Goal: Use online tool/utility: Utilize a website feature to perform a specific function

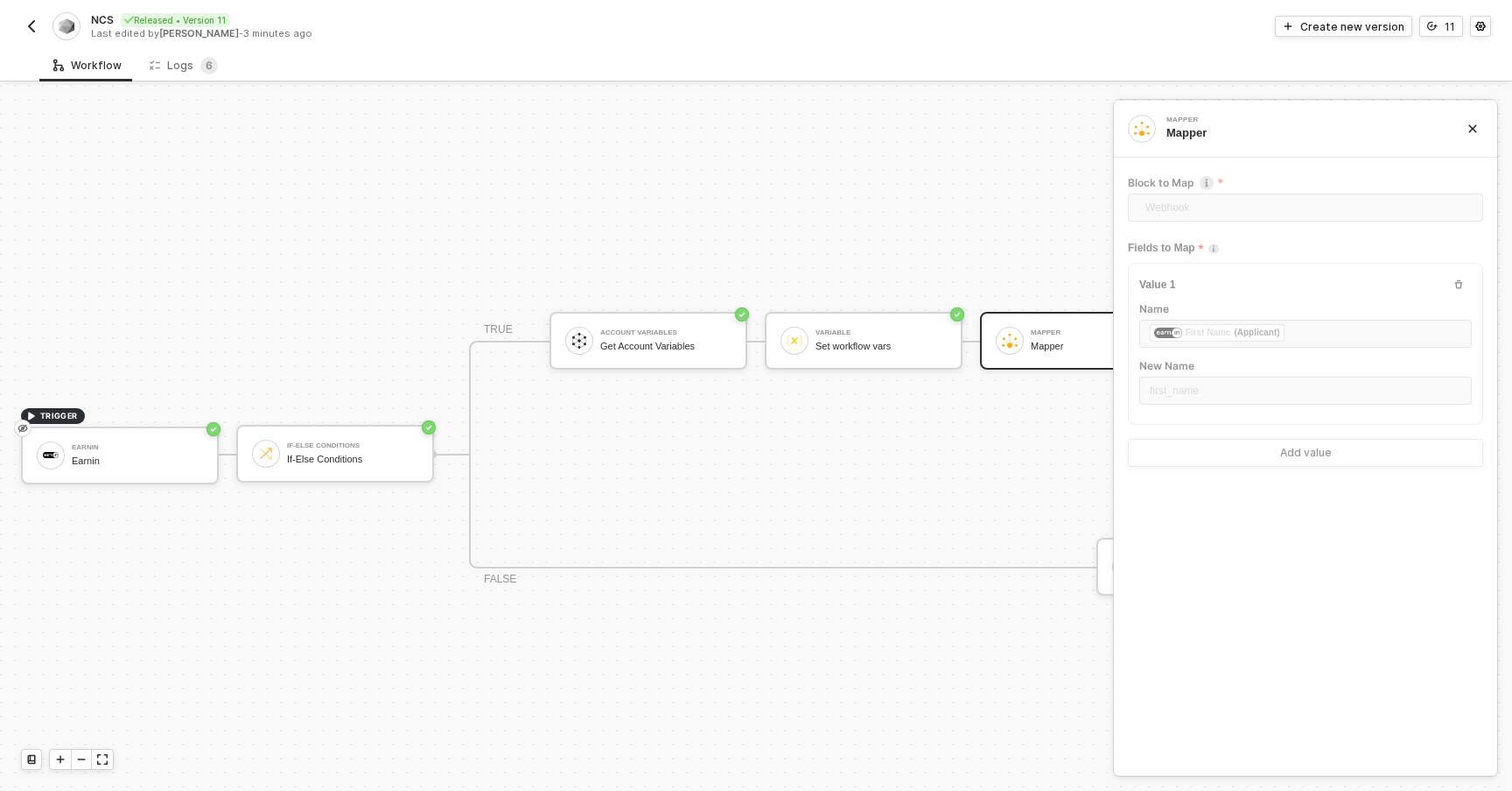
scroll to position [33, 0]
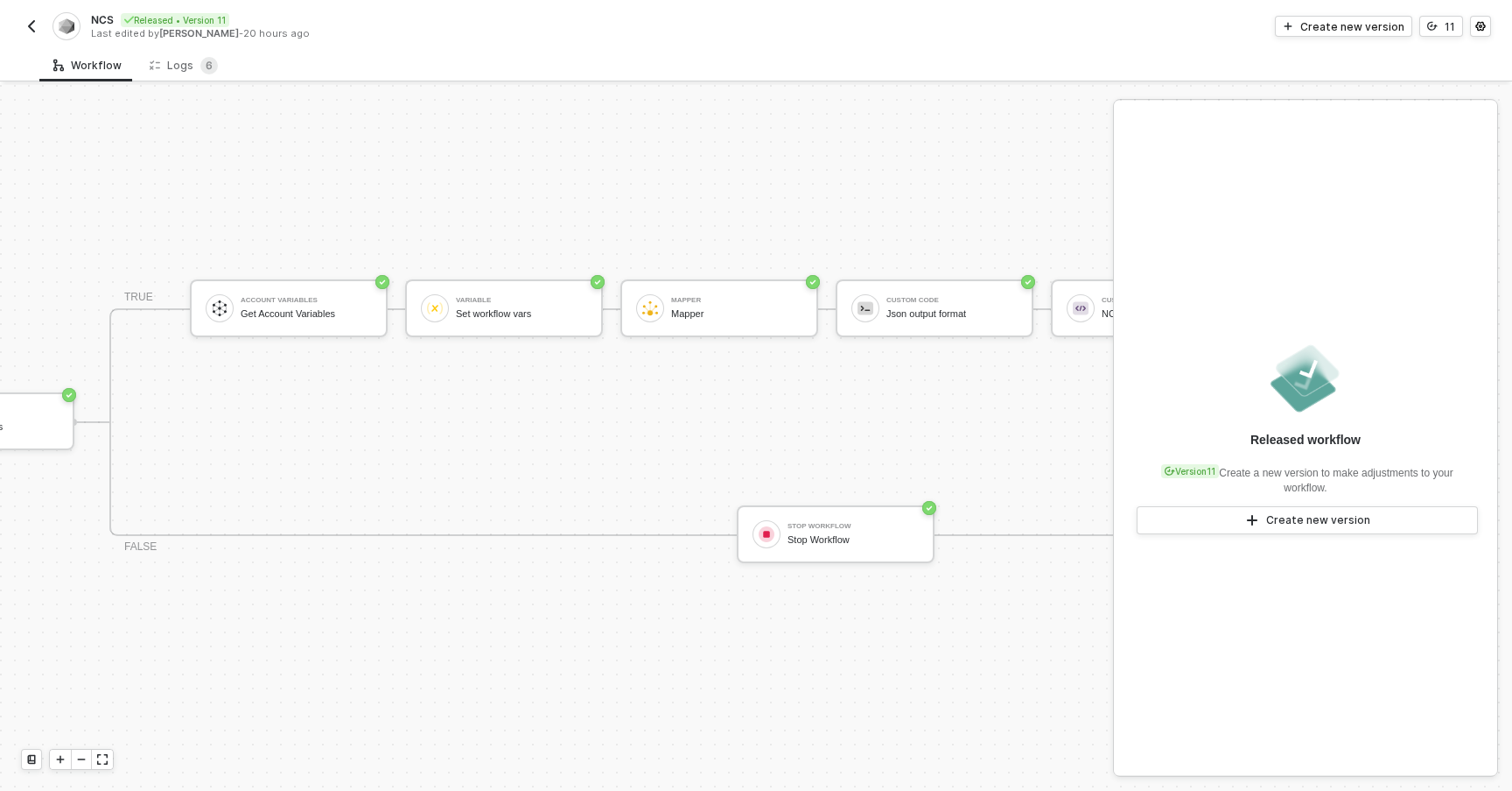
scroll to position [46, 0]
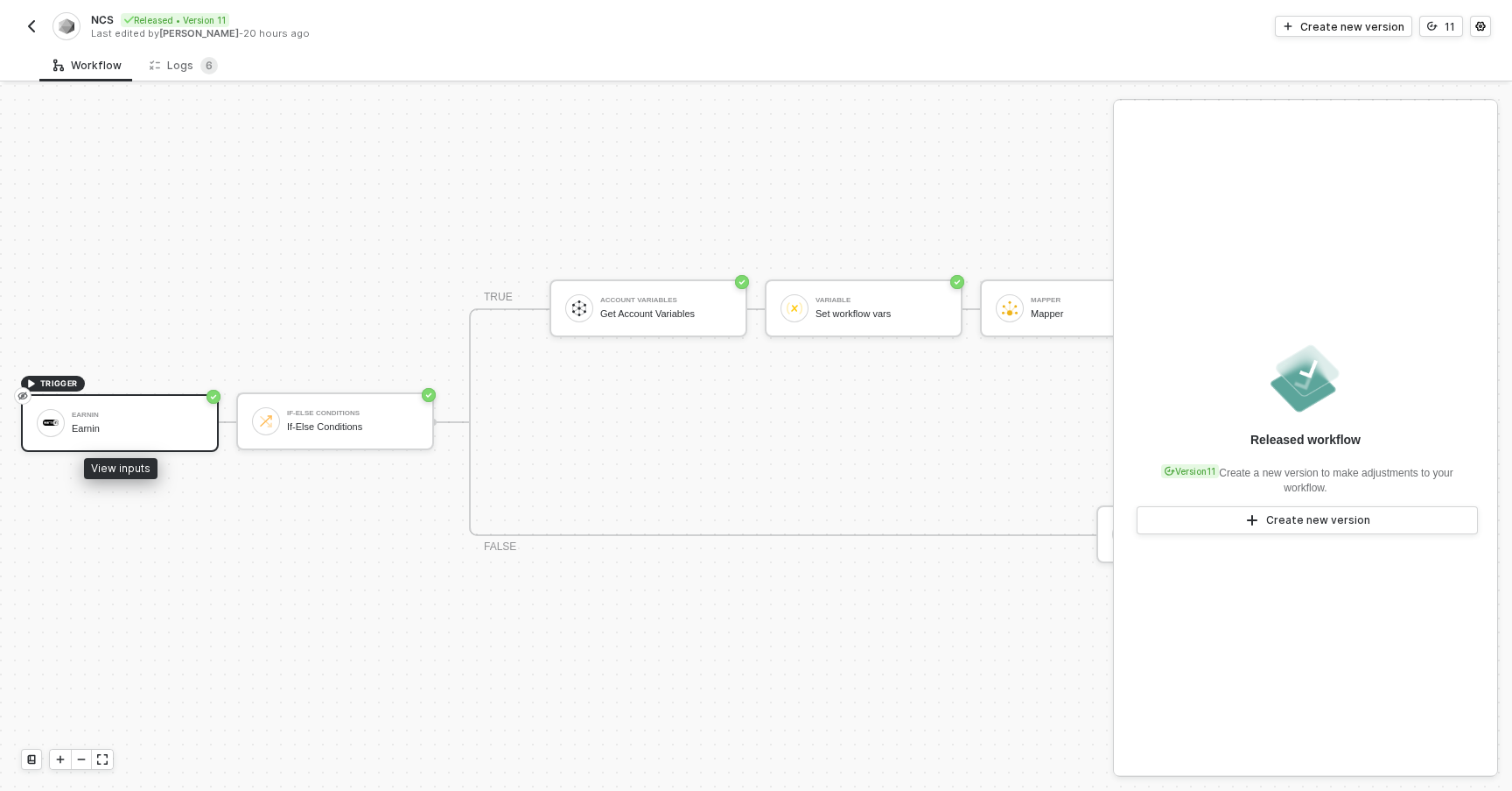
click at [116, 423] on div "Earnin" at bounding box center [137, 428] width 131 height 11
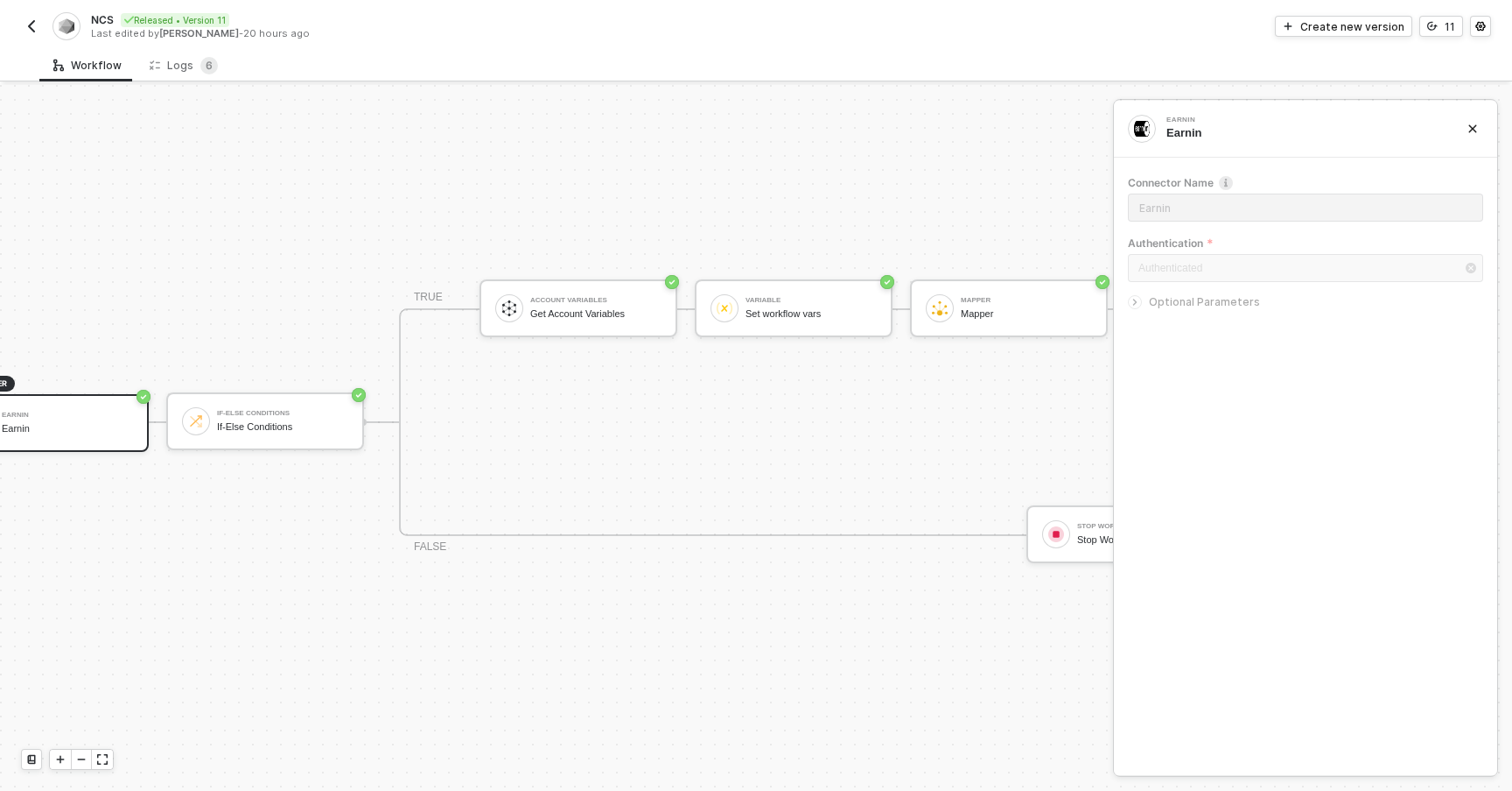
scroll to position [46, 128]
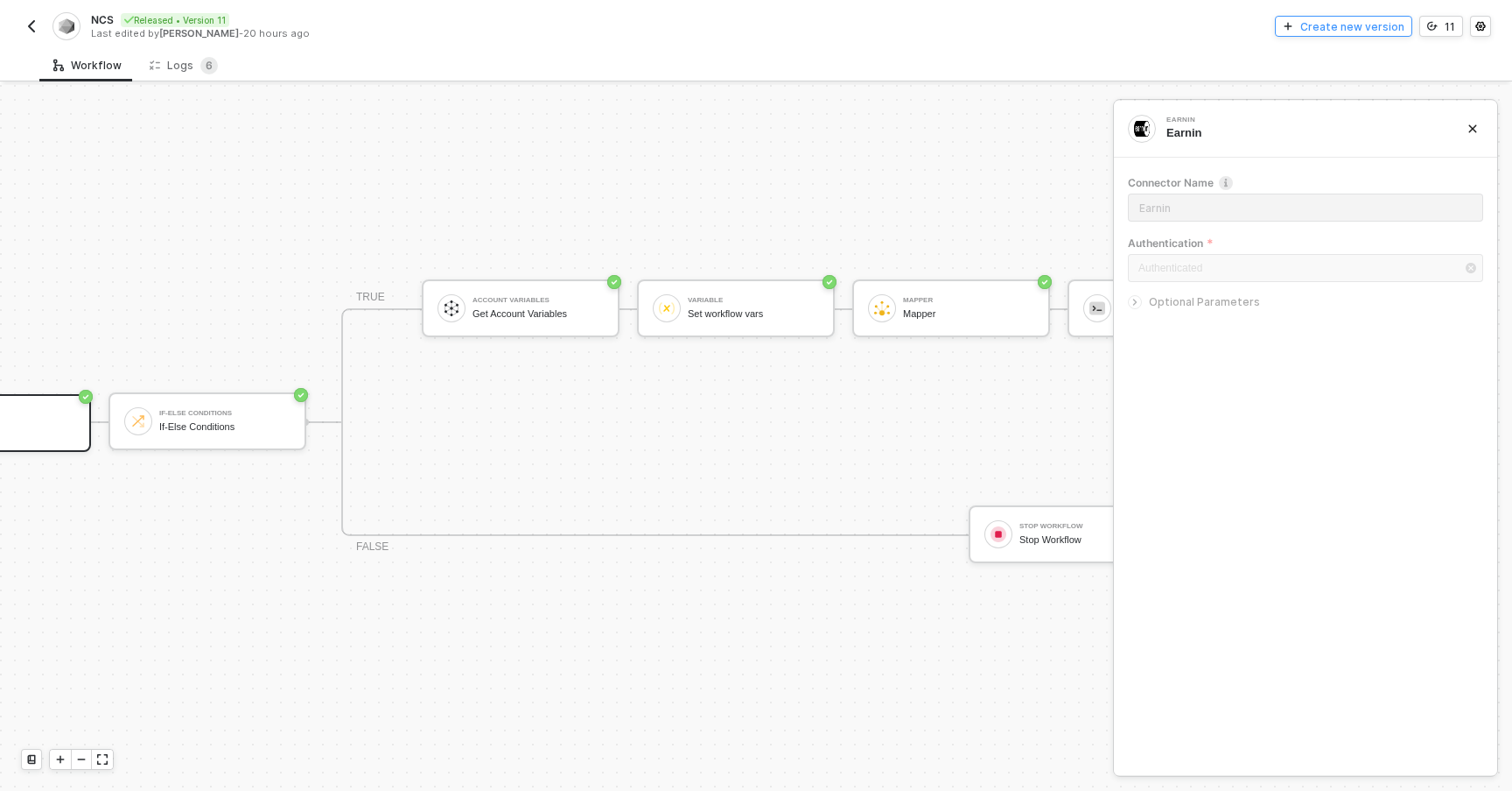
click at [1341, 28] on div "Create new version" at bounding box center [1352, 27] width 104 height 15
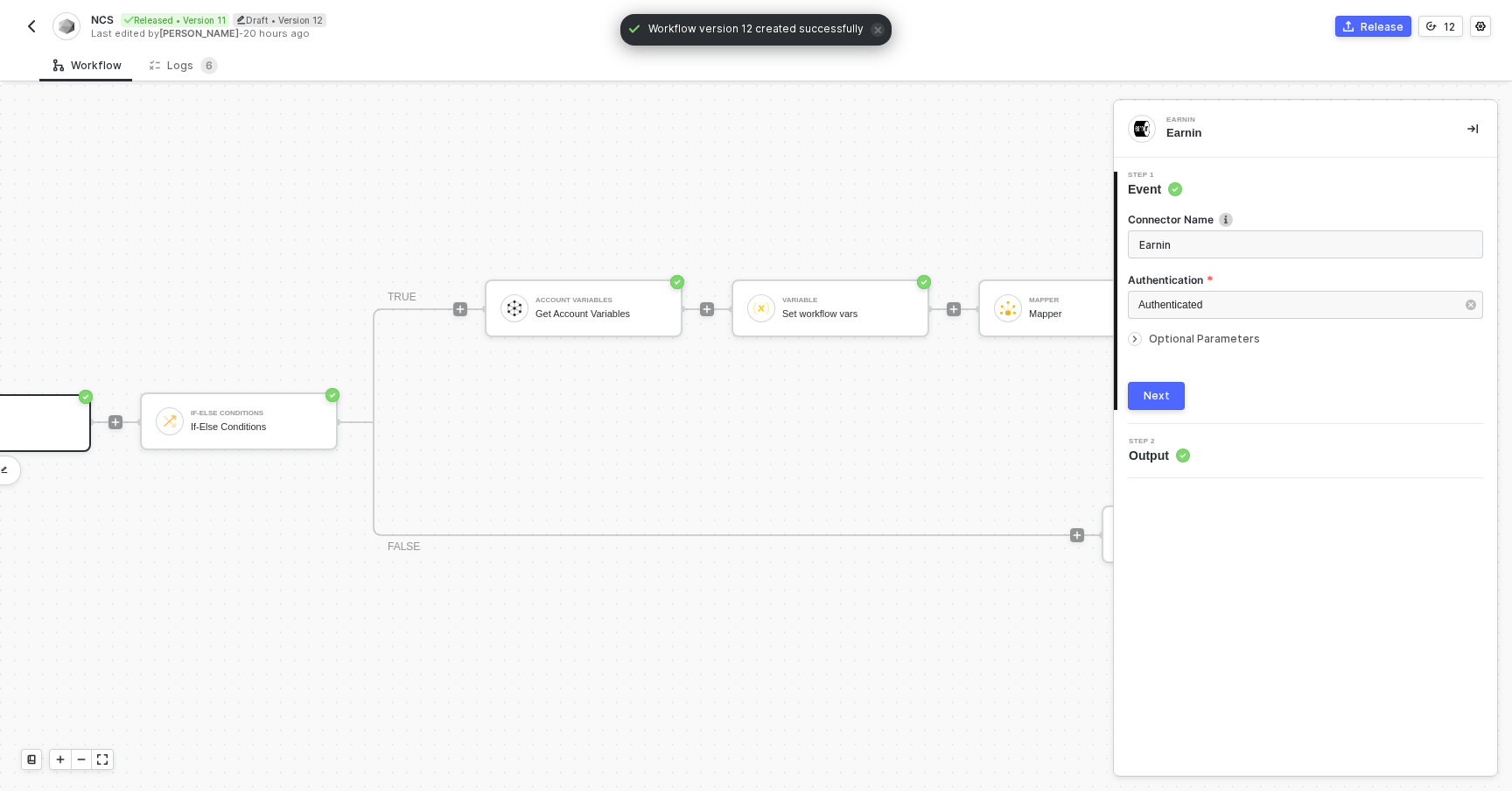
scroll to position [46, 0]
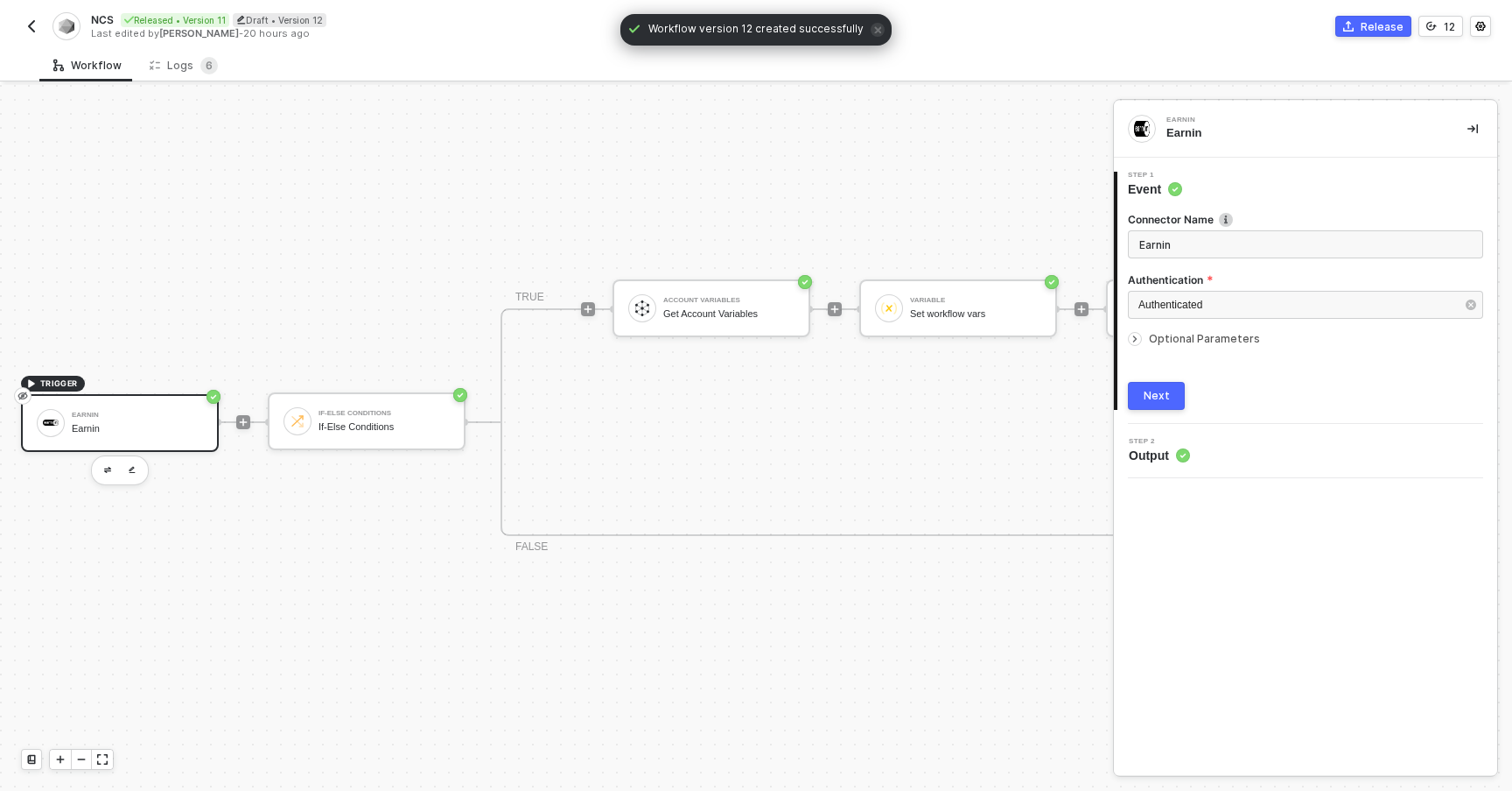
click at [150, 423] on div "Earnin Earnin" at bounding box center [137, 424] width 131 height 34
click at [1138, 342] on icon "icon-arrow-right-small" at bounding box center [1134, 338] width 10 height 10
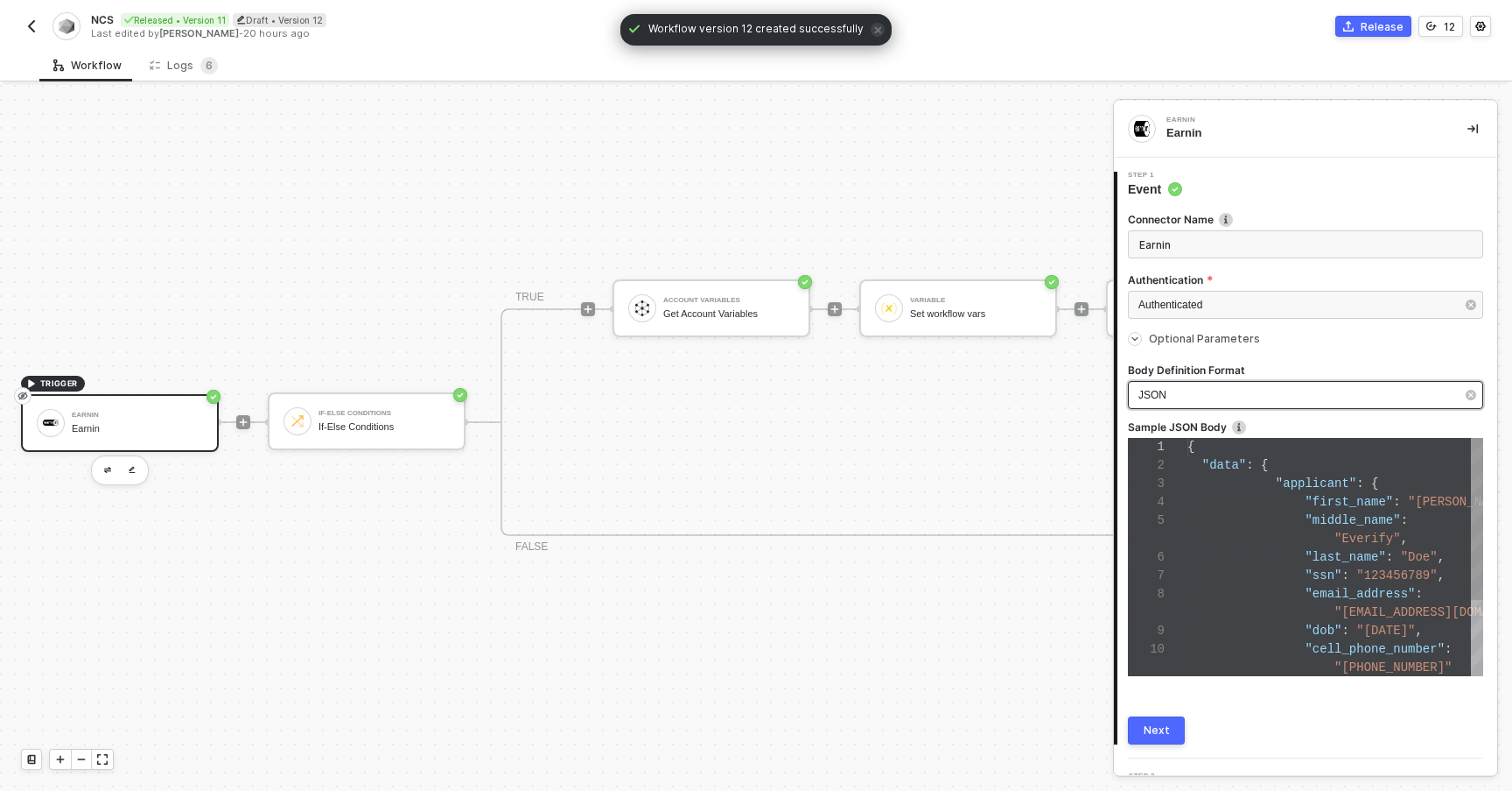
type textarea "{ "data": { "applicant": { "first_name": "[PERSON_NAME]", "middle_name": "Everi…"
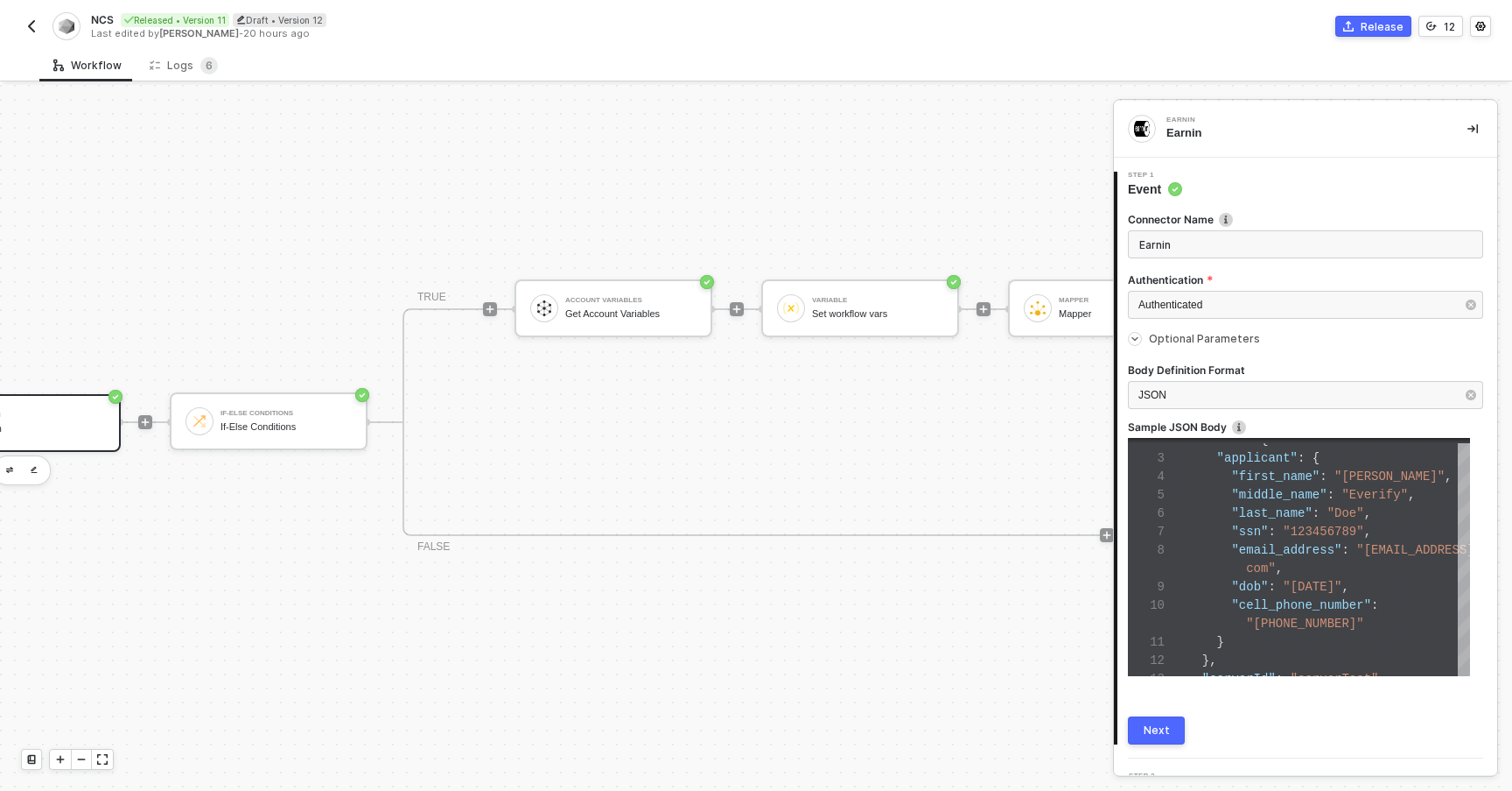
scroll to position [46, 108]
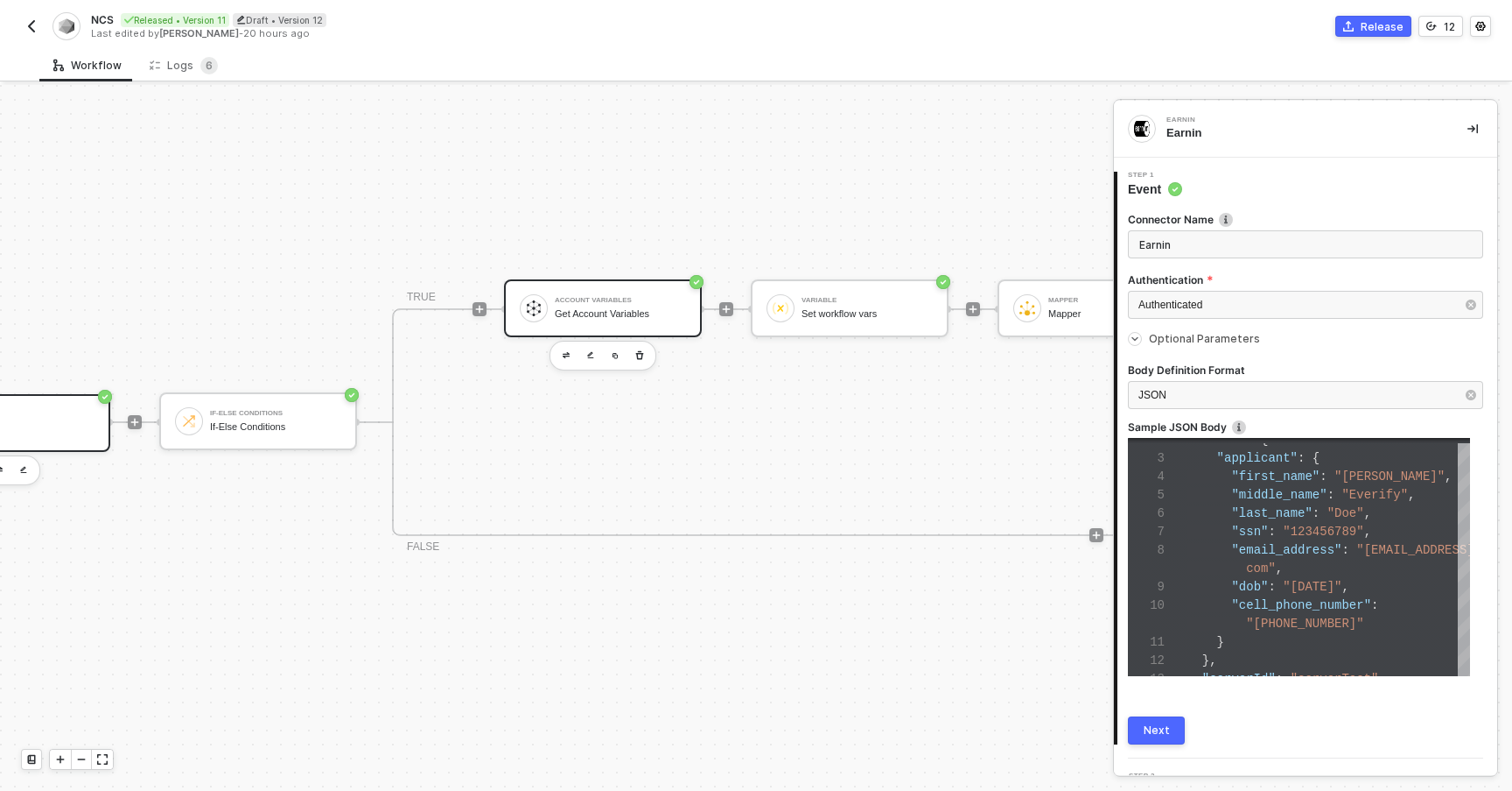
click at [611, 309] on div "Get Account Variables" at bounding box center [620, 314] width 131 height 11
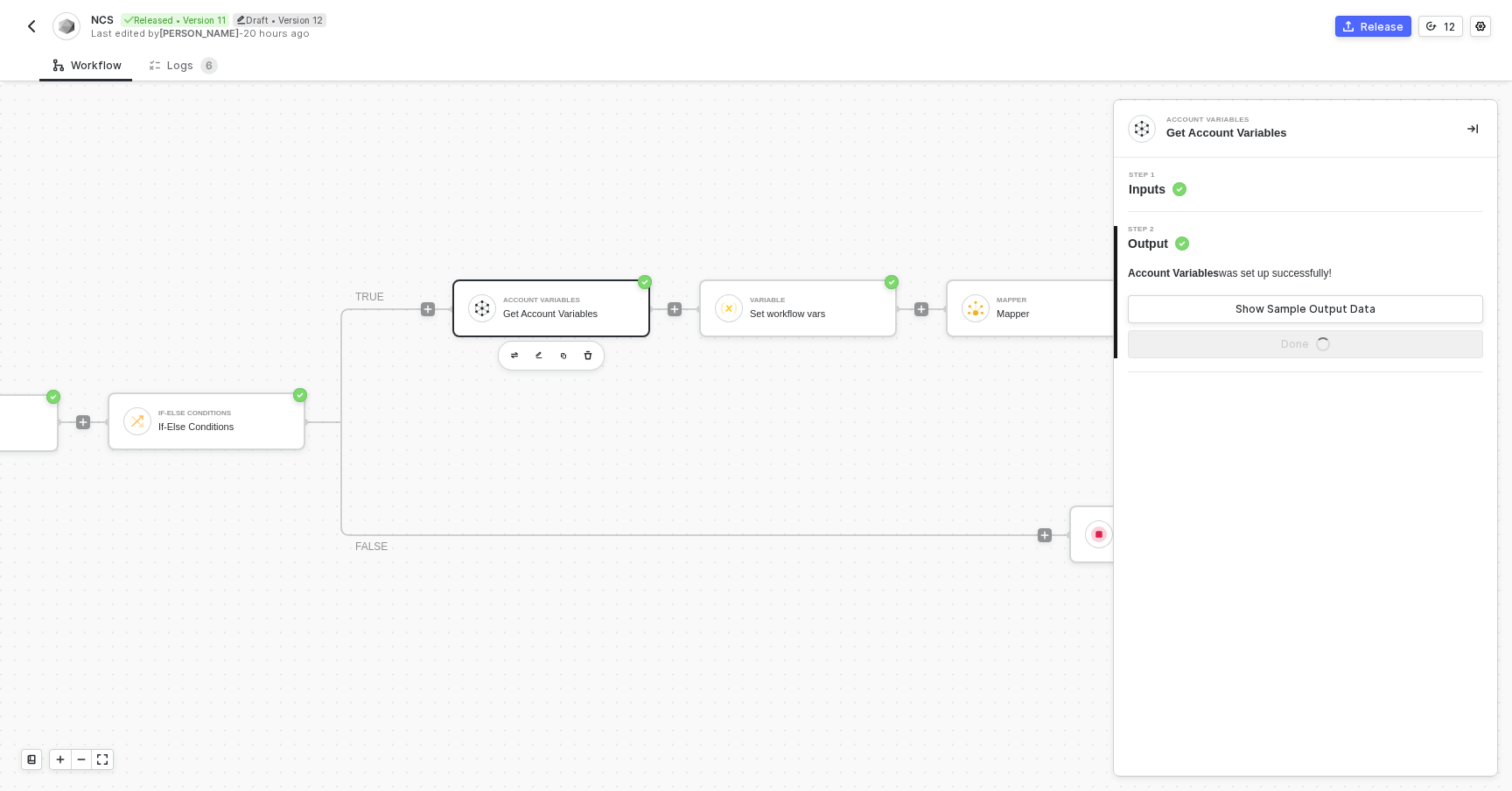
scroll to position [46, 188]
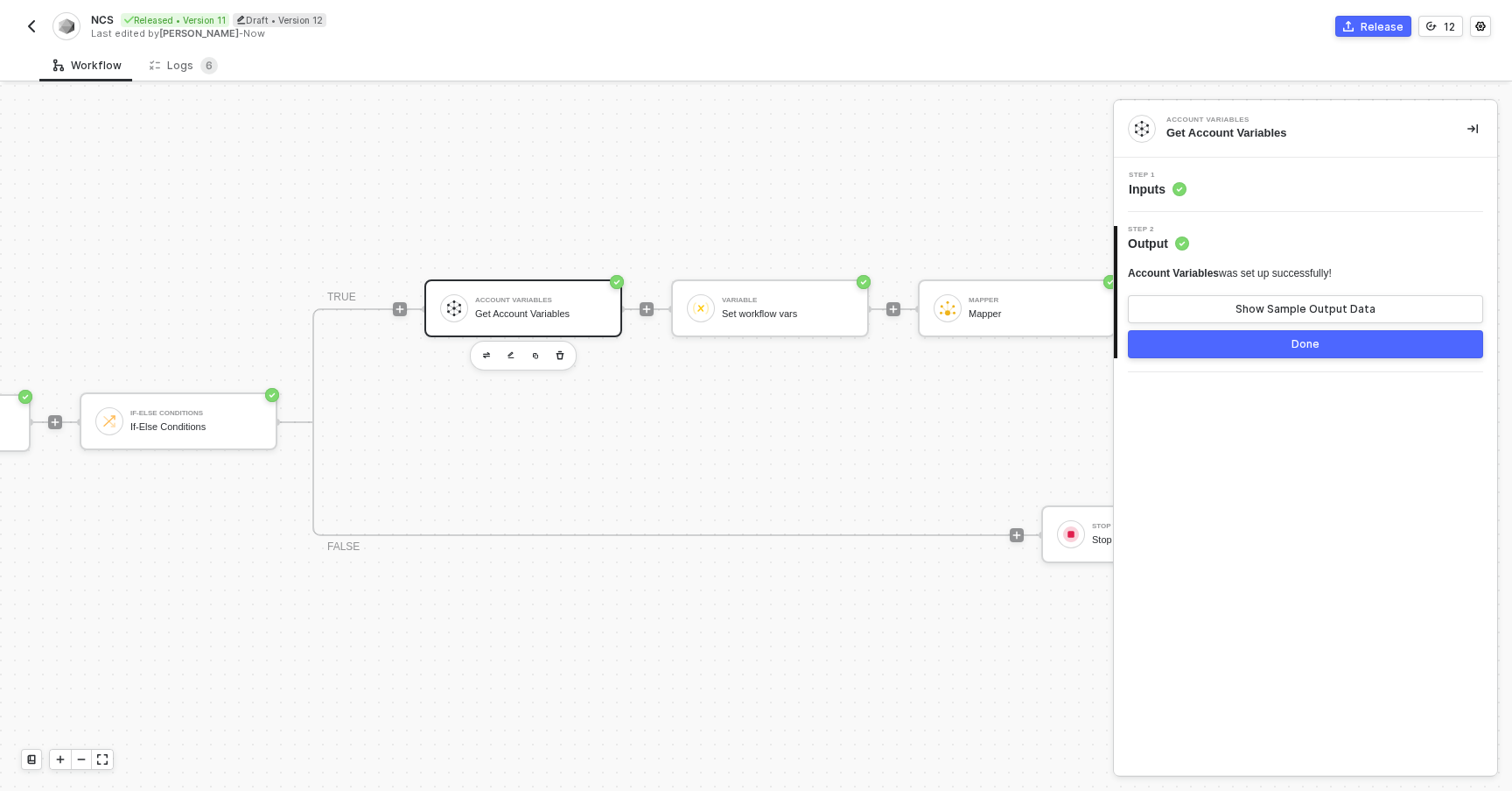
click at [1255, 176] on div "Step 1 Inputs" at bounding box center [1308, 185] width 379 height 26
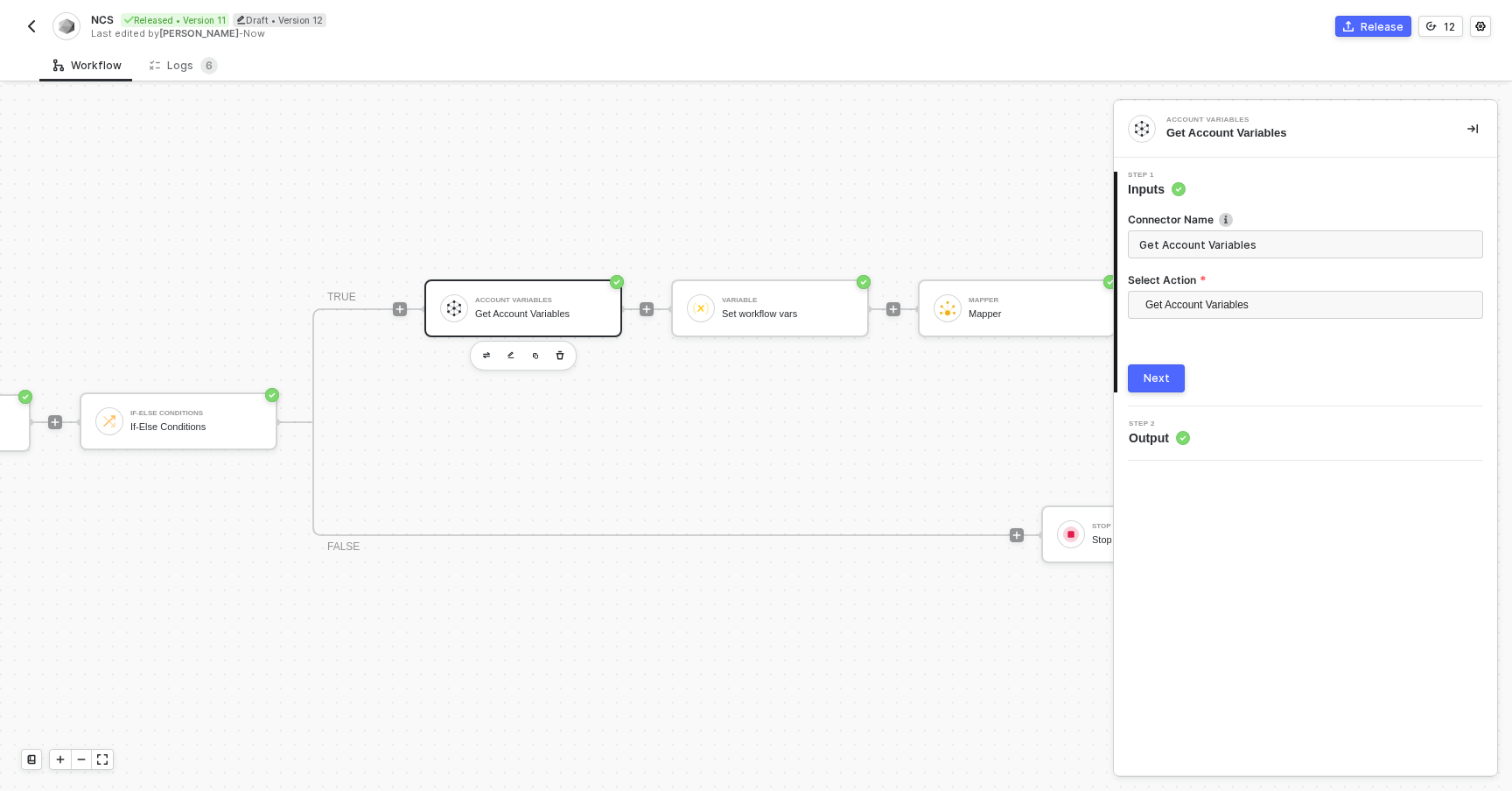
click at [685, 396] on div "TRUE Account Variables Get Account Variables Variable Set workflow vars Mapper …" at bounding box center [1140, 423] width 1656 height 228
click at [746, 296] on div "Variable" at bounding box center [788, 299] width 131 height 7
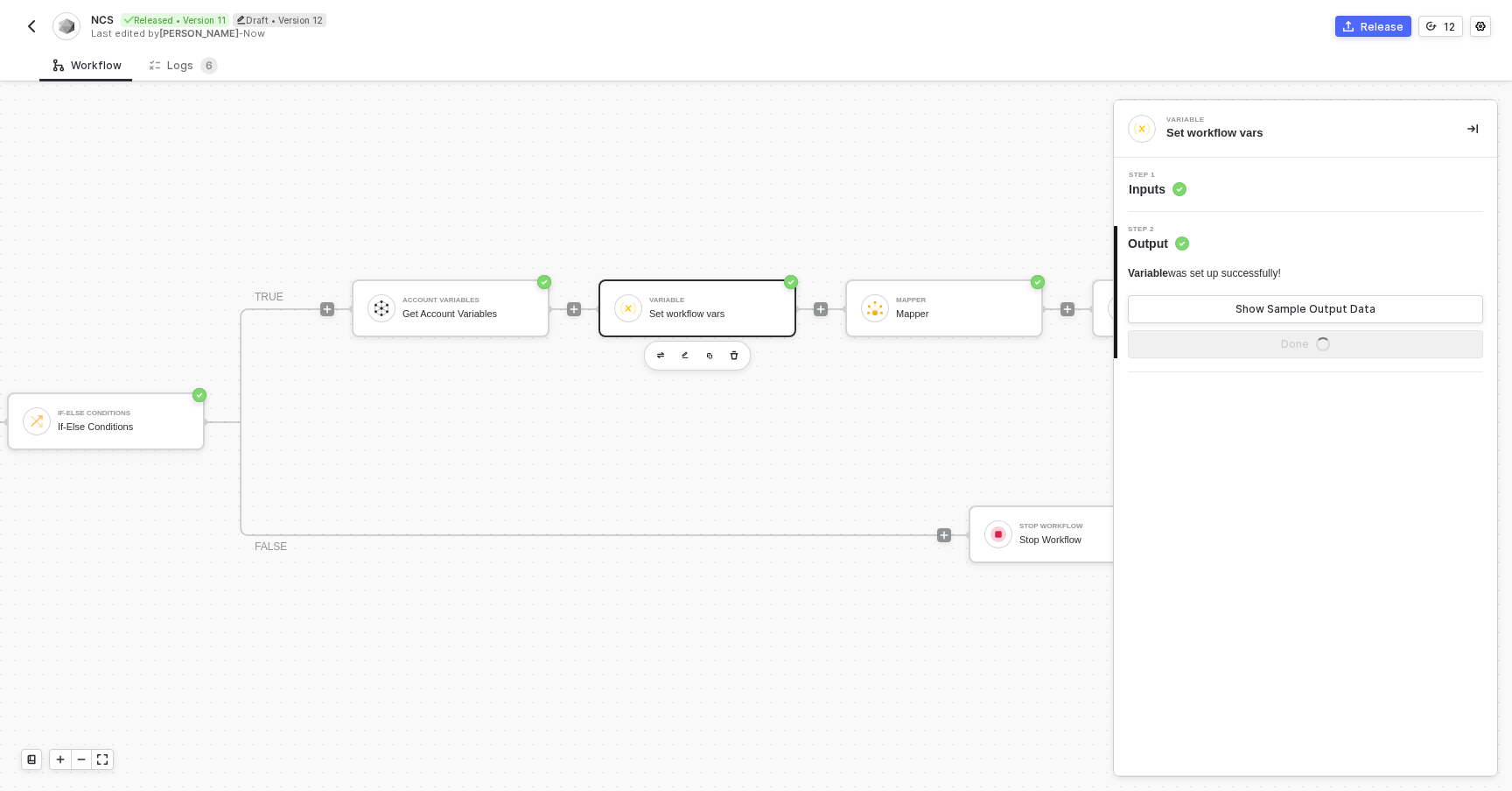
scroll to position [46, 318]
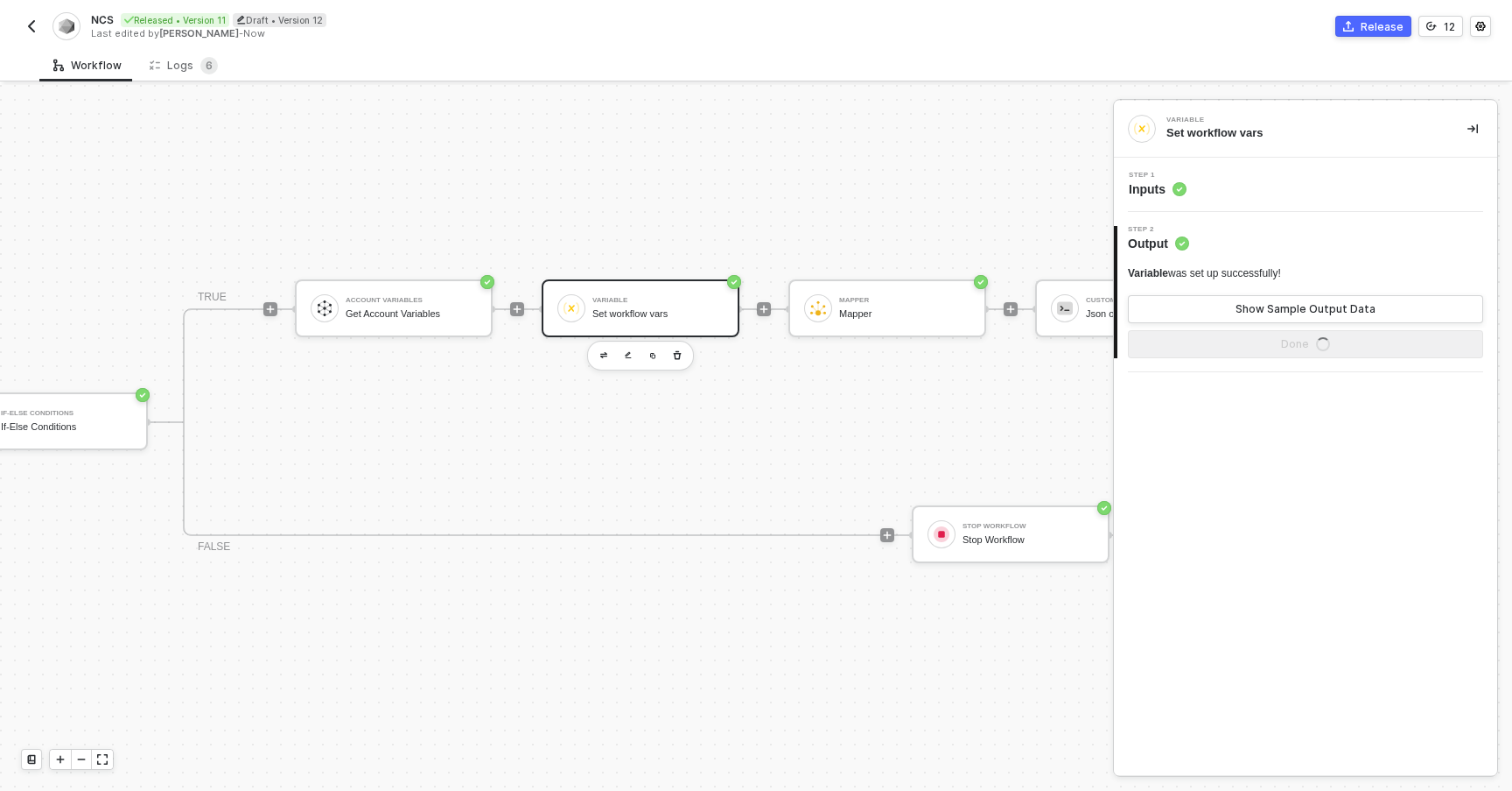
click at [1243, 208] on div "Step 1 Inputs" at bounding box center [1305, 185] width 383 height 54
click at [1247, 196] on div "Step 1 Inputs" at bounding box center [1308, 185] width 379 height 26
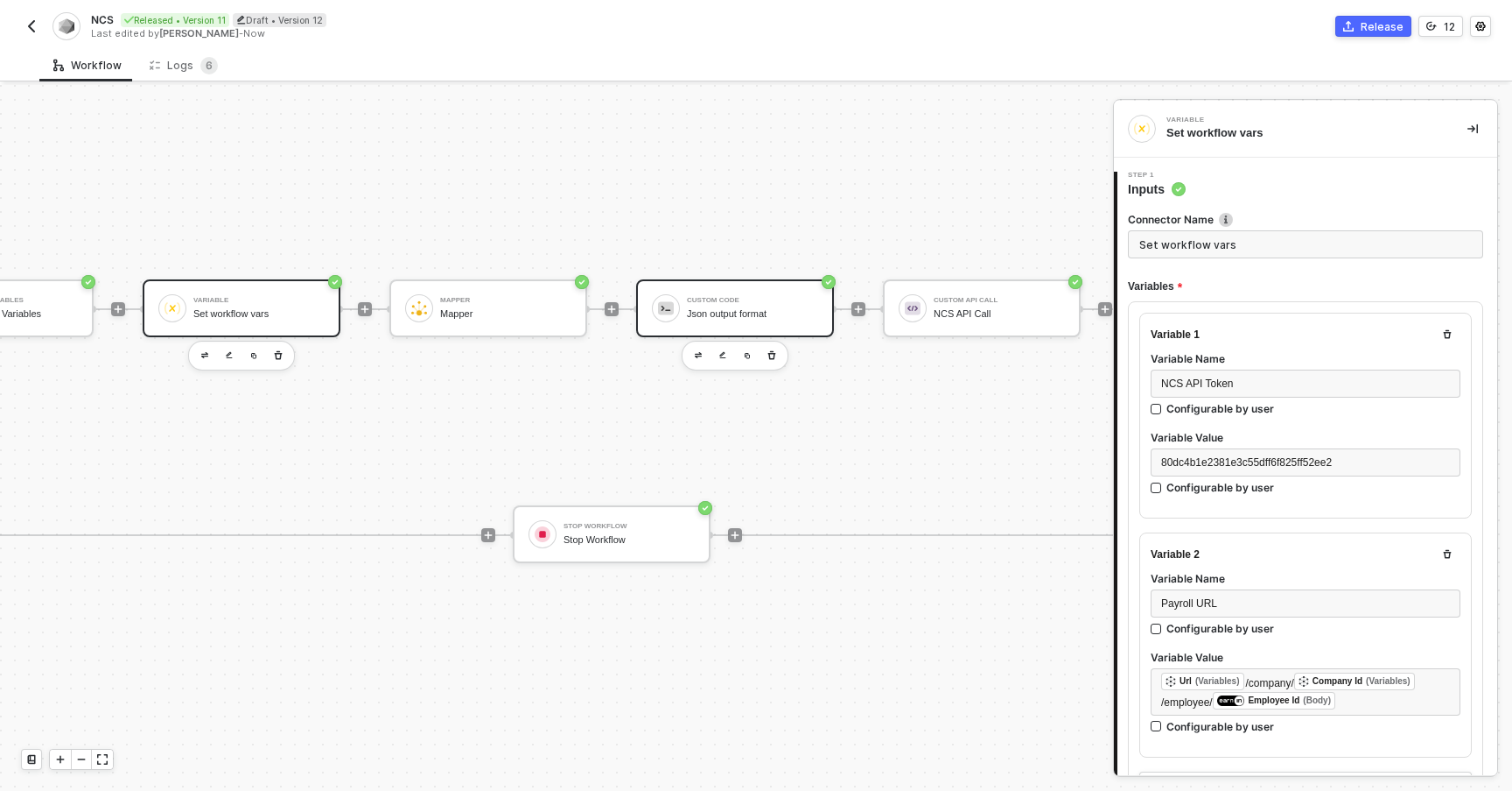
scroll to position [46, 778]
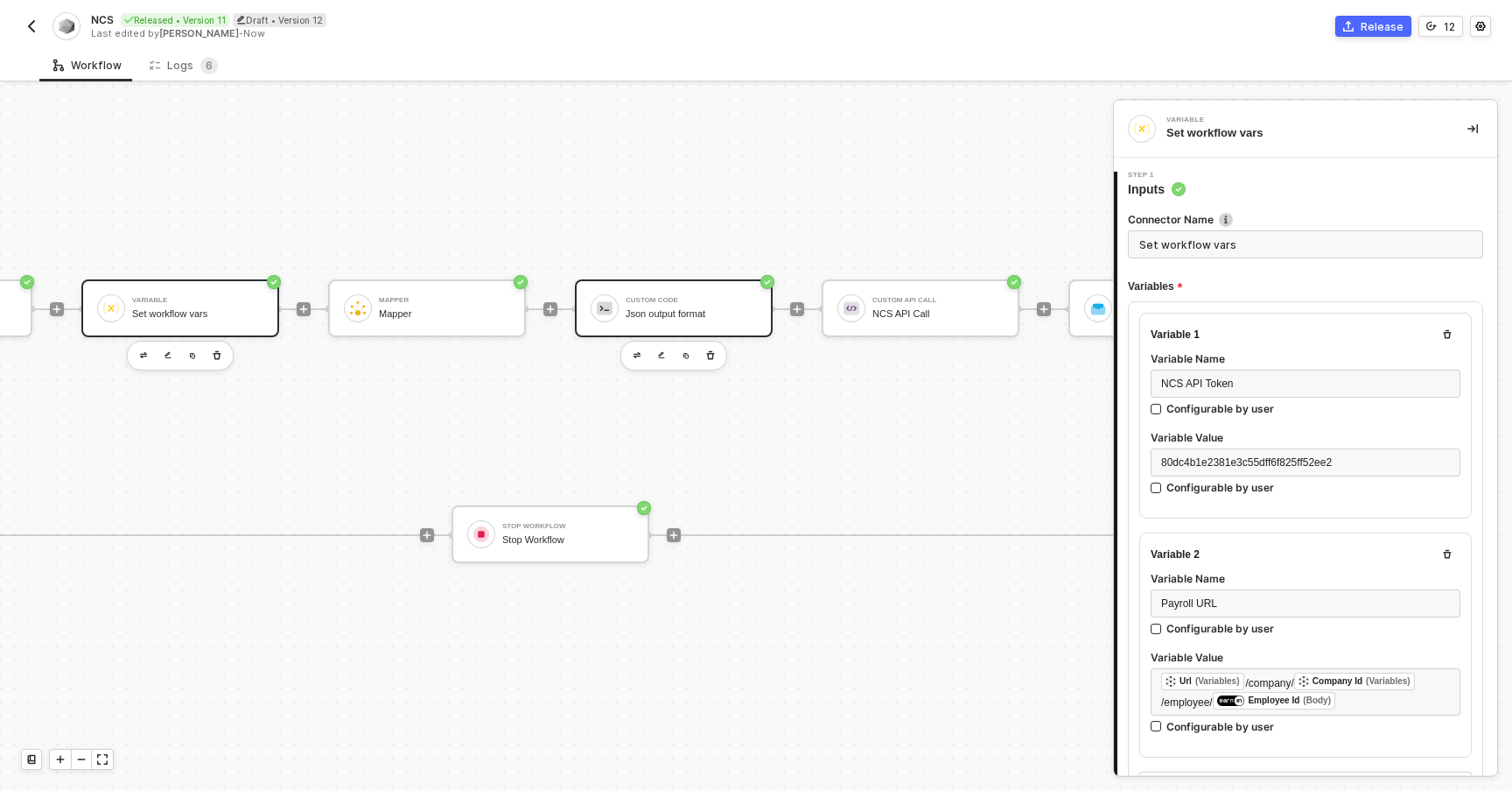
click at [708, 309] on div "Json output format" at bounding box center [692, 314] width 131 height 11
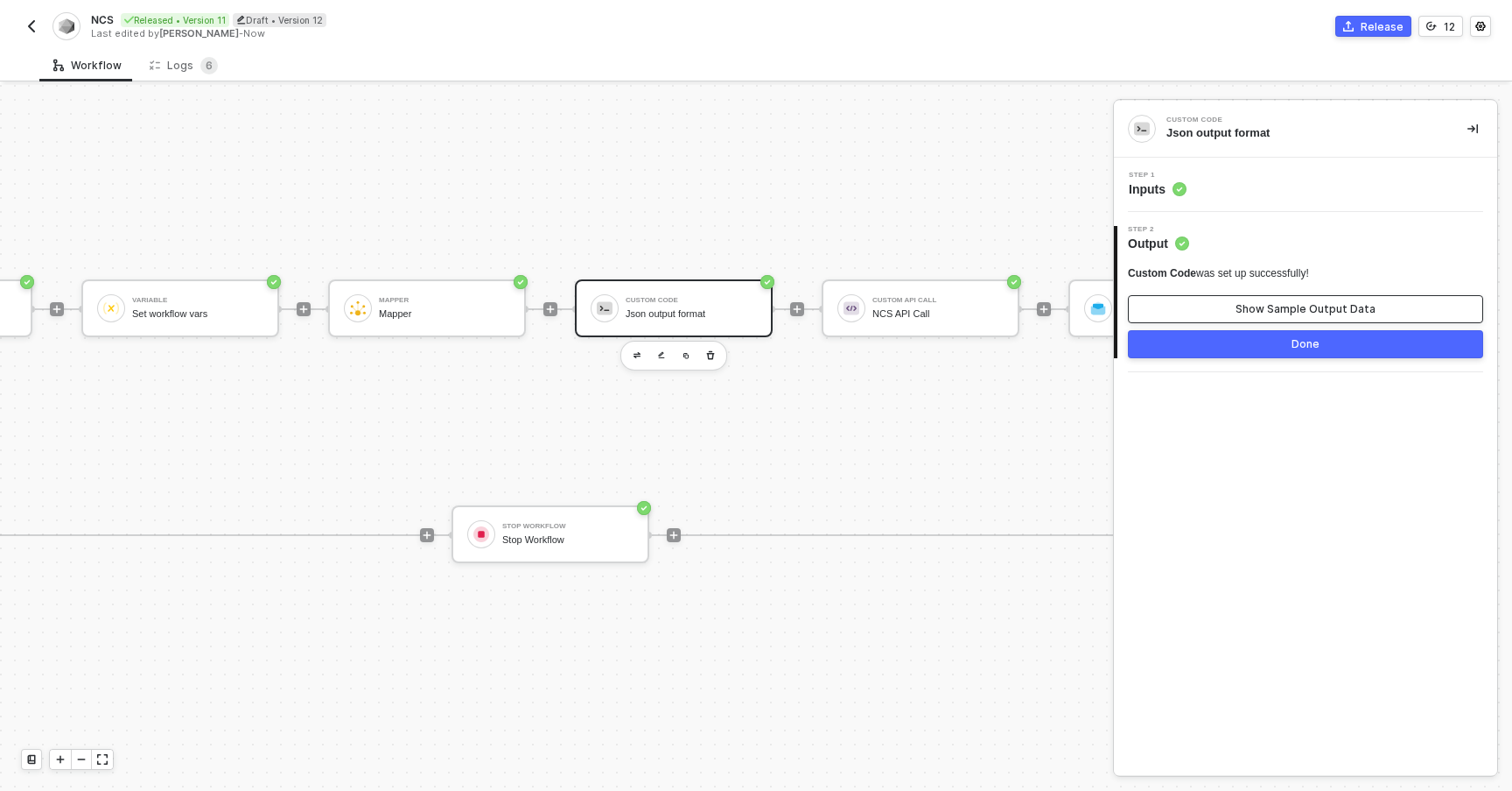
click at [1152, 310] on button "Show Sample Output Data" at bounding box center [1305, 309] width 355 height 28
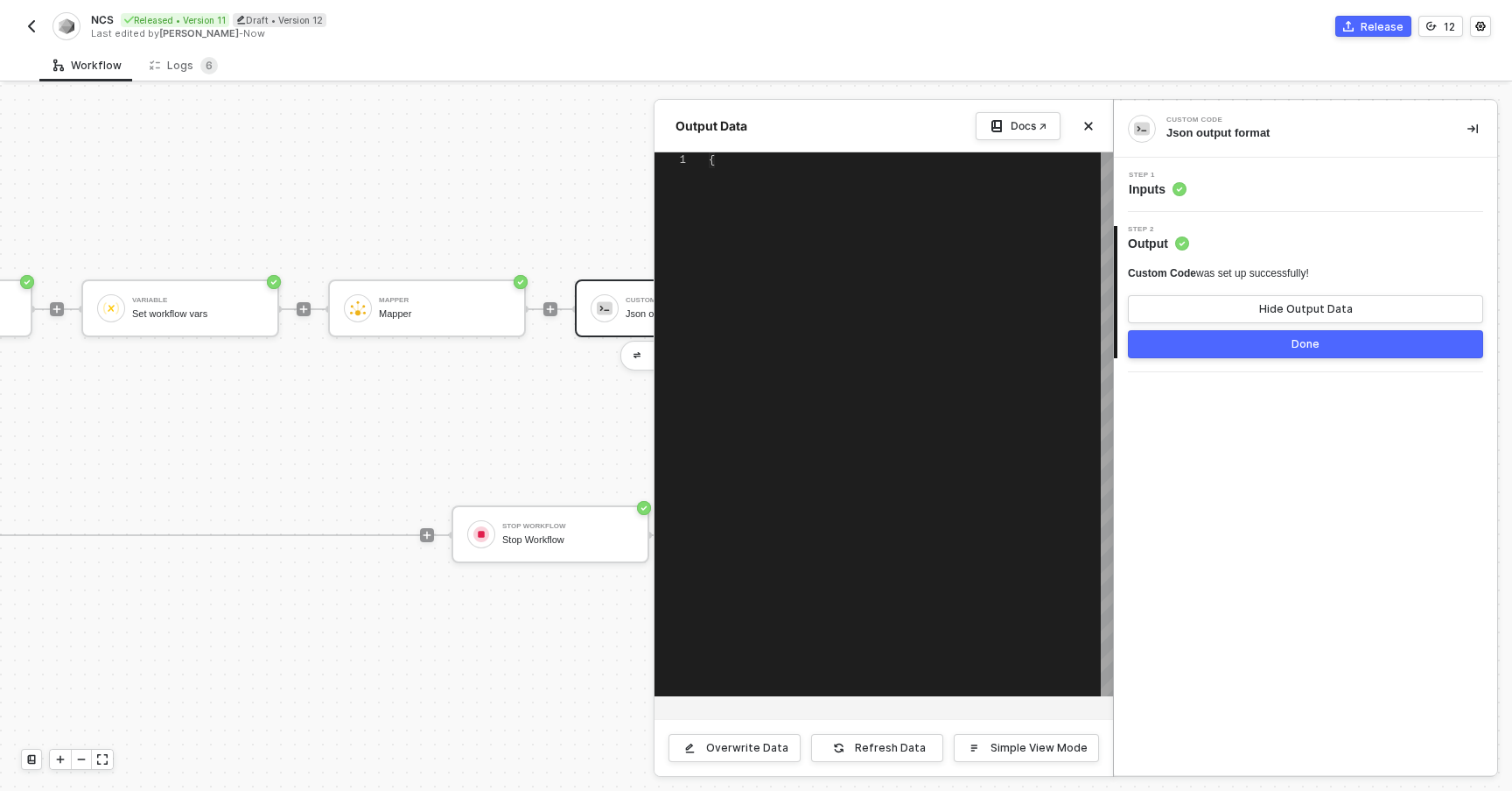
scroll to position [158, 0]
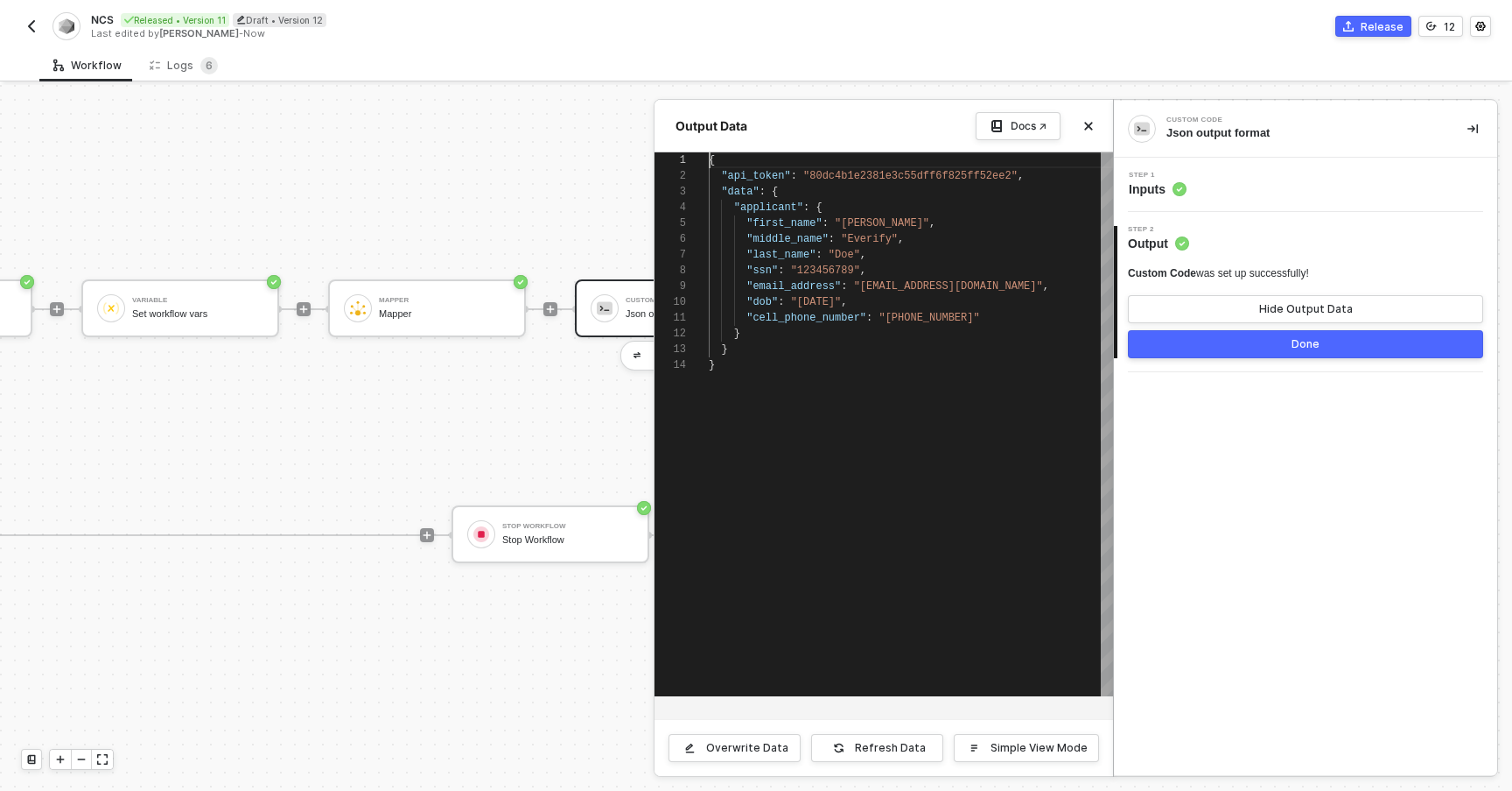
type textarea "{ "api_token": "80dc4b1e2381e3c55dff6f825ff52ee2", "data": { "applicant": { "fi…"
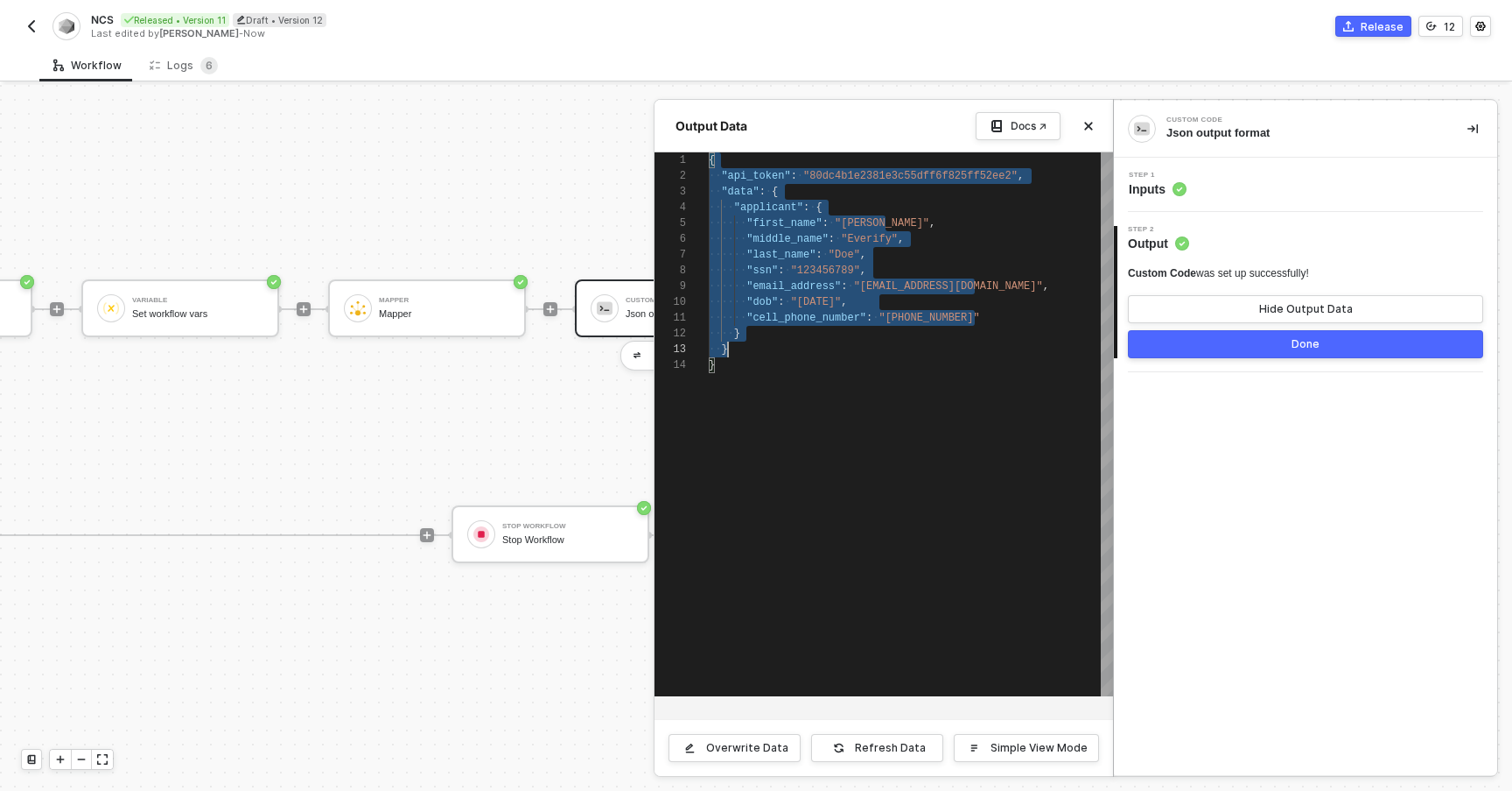
scroll to position [0, 7]
drag, startPoint x: 710, startPoint y: 161, endPoint x: 777, endPoint y: 358, distance: 208.1
click at [589, 393] on div at bounding box center [756, 438] width 1512 height 706
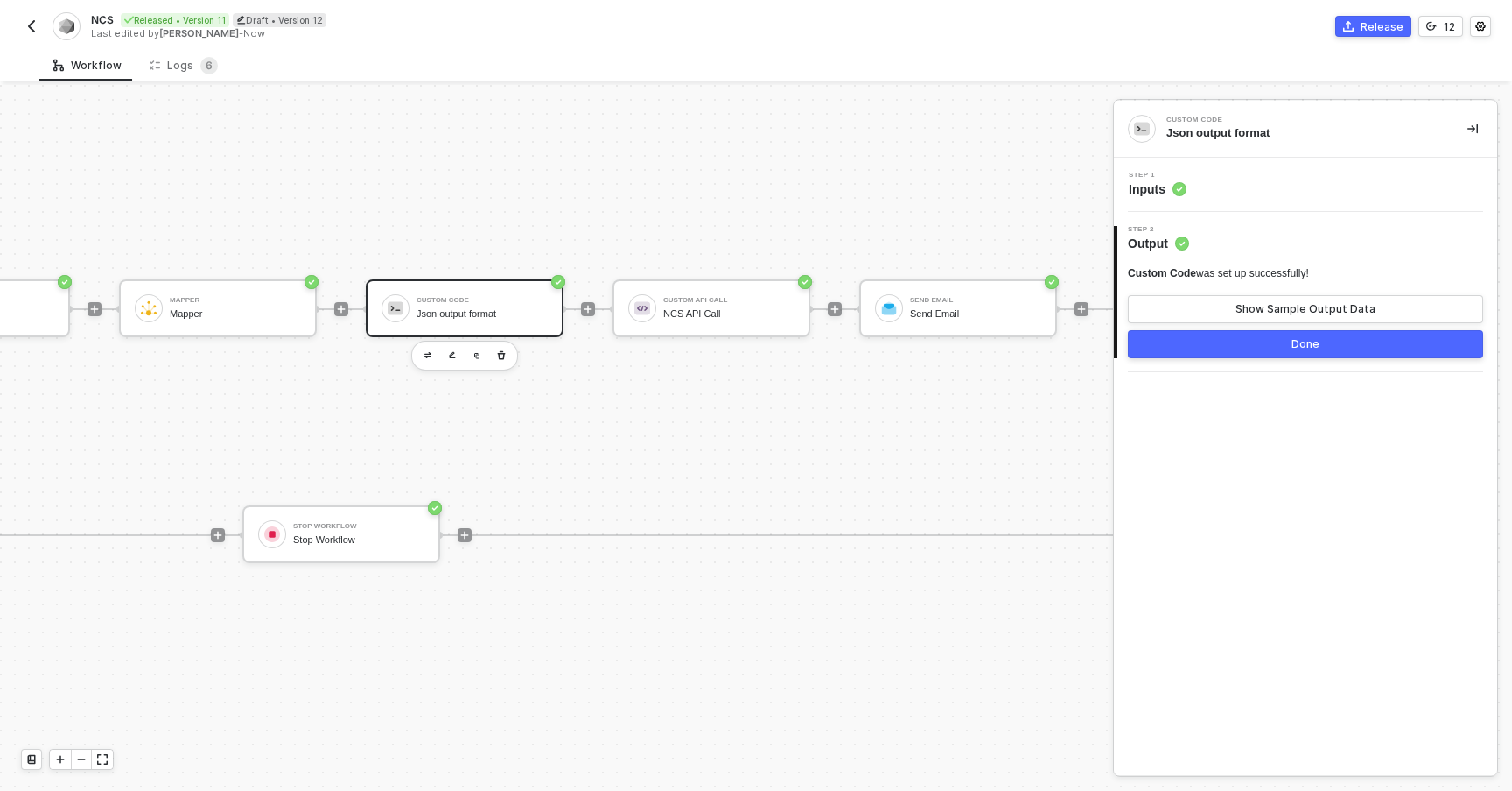
scroll to position [46, 994]
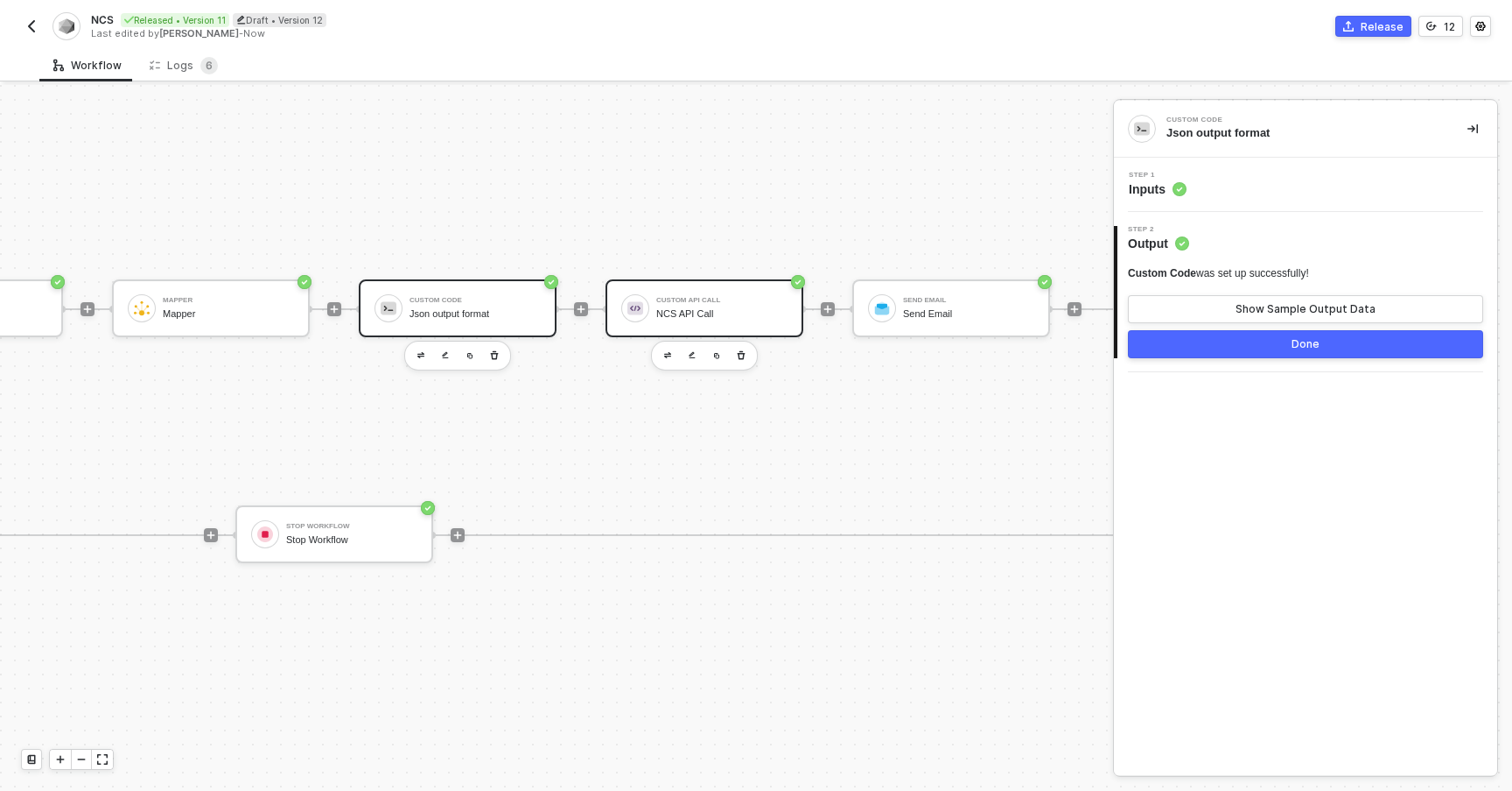
click at [731, 293] on div "Custom API Call NCS API Call" at bounding box center [721, 309] width 131 height 34
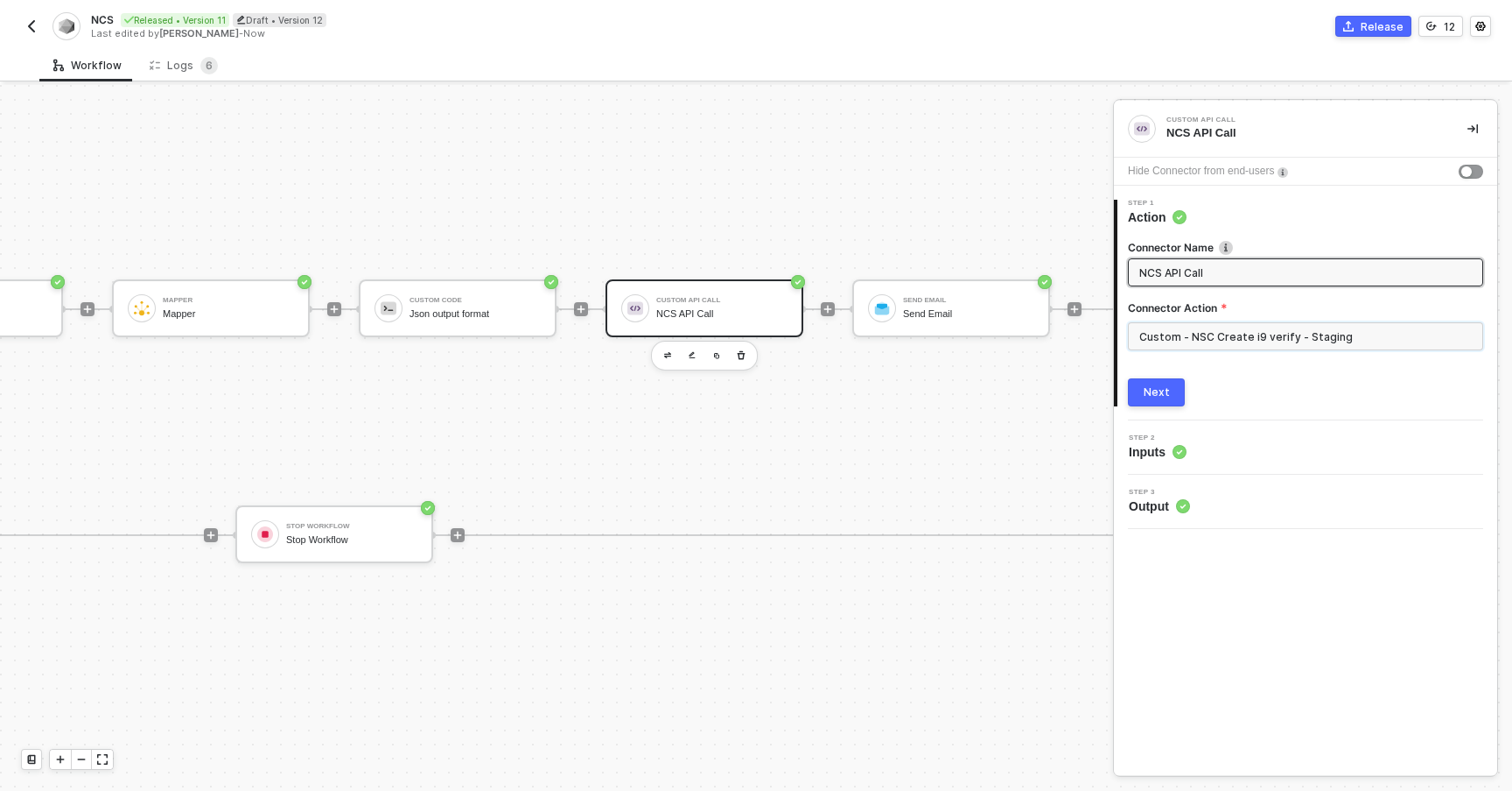
click at [1189, 336] on input "Custom - NSC Create i9 verify - Staging" at bounding box center [1305, 337] width 355 height 28
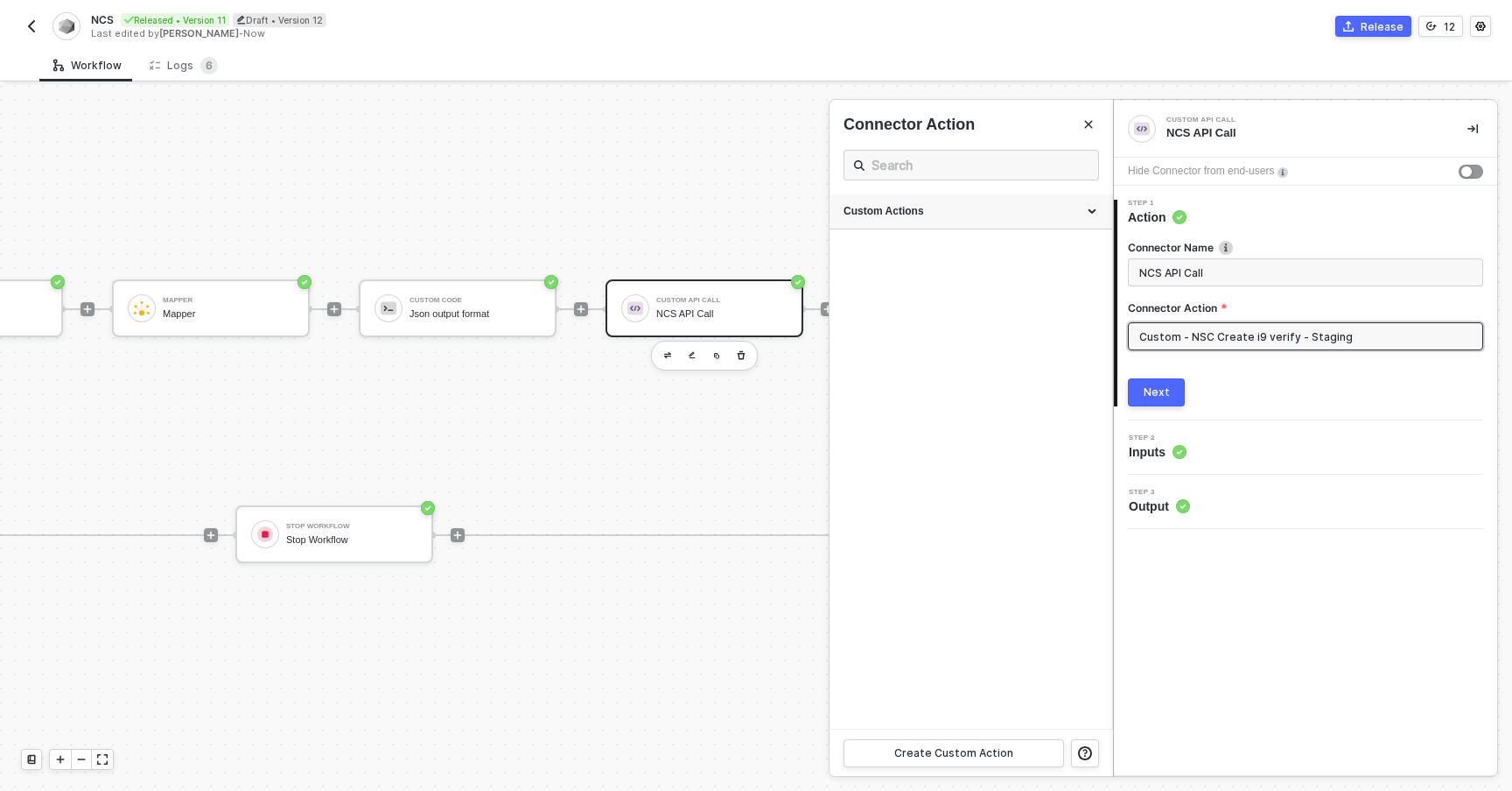
click at [907, 211] on div "Custom Actions" at bounding box center [971, 211] width 255 height 15
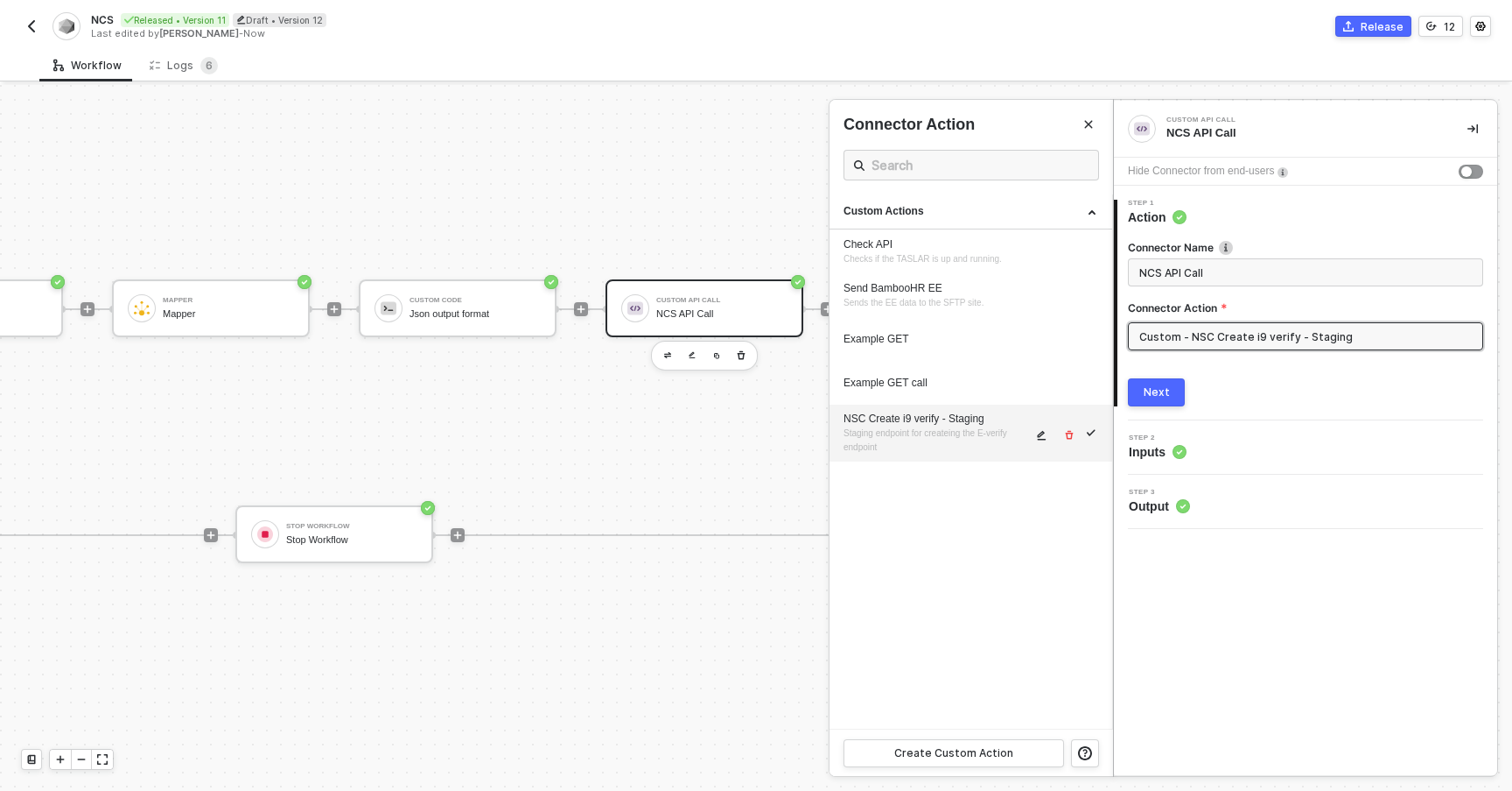
click at [917, 425] on div "NSC Create i9 verify - Staging" at bounding box center [937, 419] width 188 height 15
click at [1034, 436] on button "button" at bounding box center [1042, 435] width 21 height 21
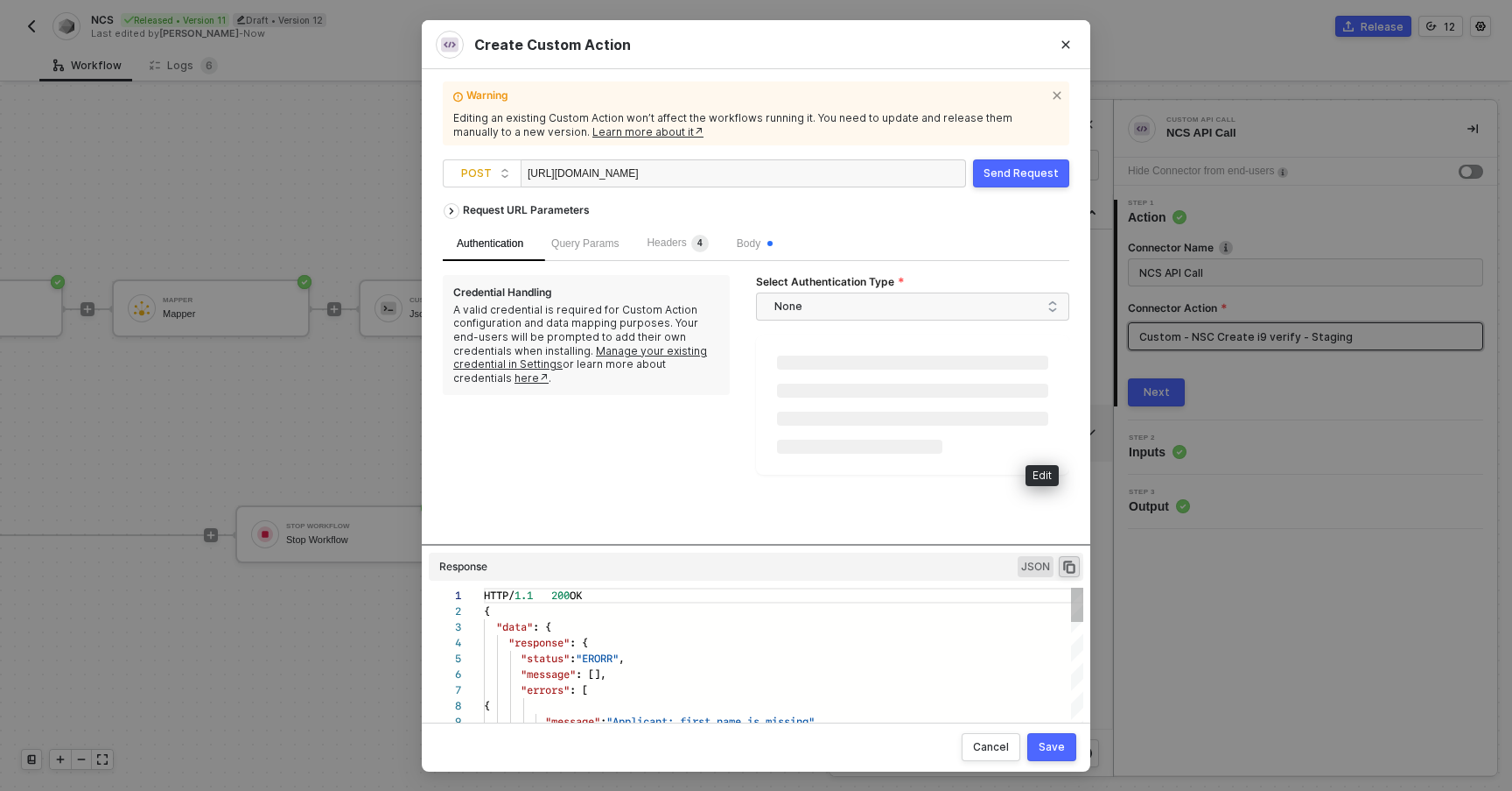
scroll to position [158, 0]
click at [765, 247] on span "Body" at bounding box center [755, 242] width 36 height 12
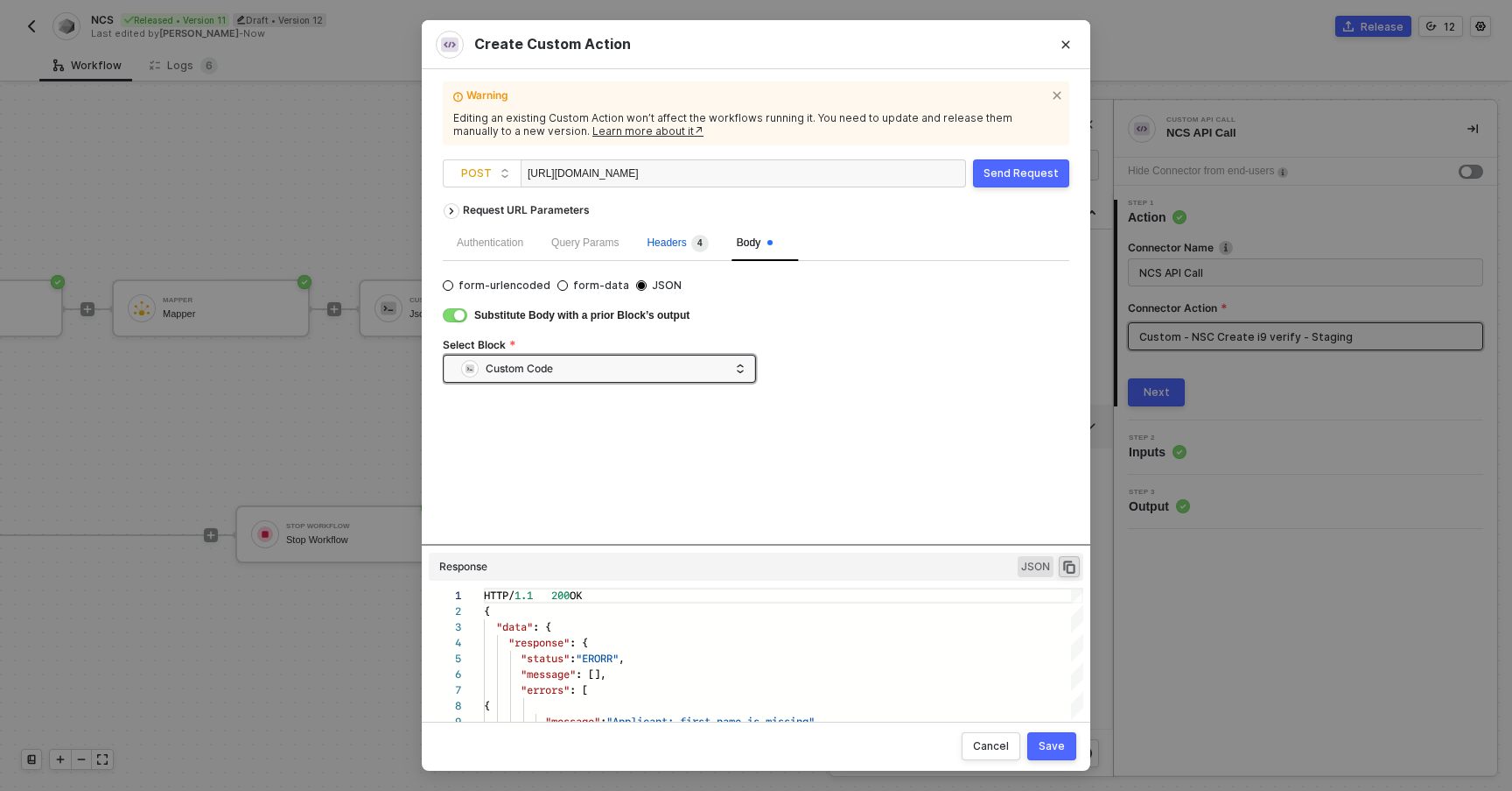
click at [692, 239] on span "Headers 4" at bounding box center [678, 242] width 62 height 12
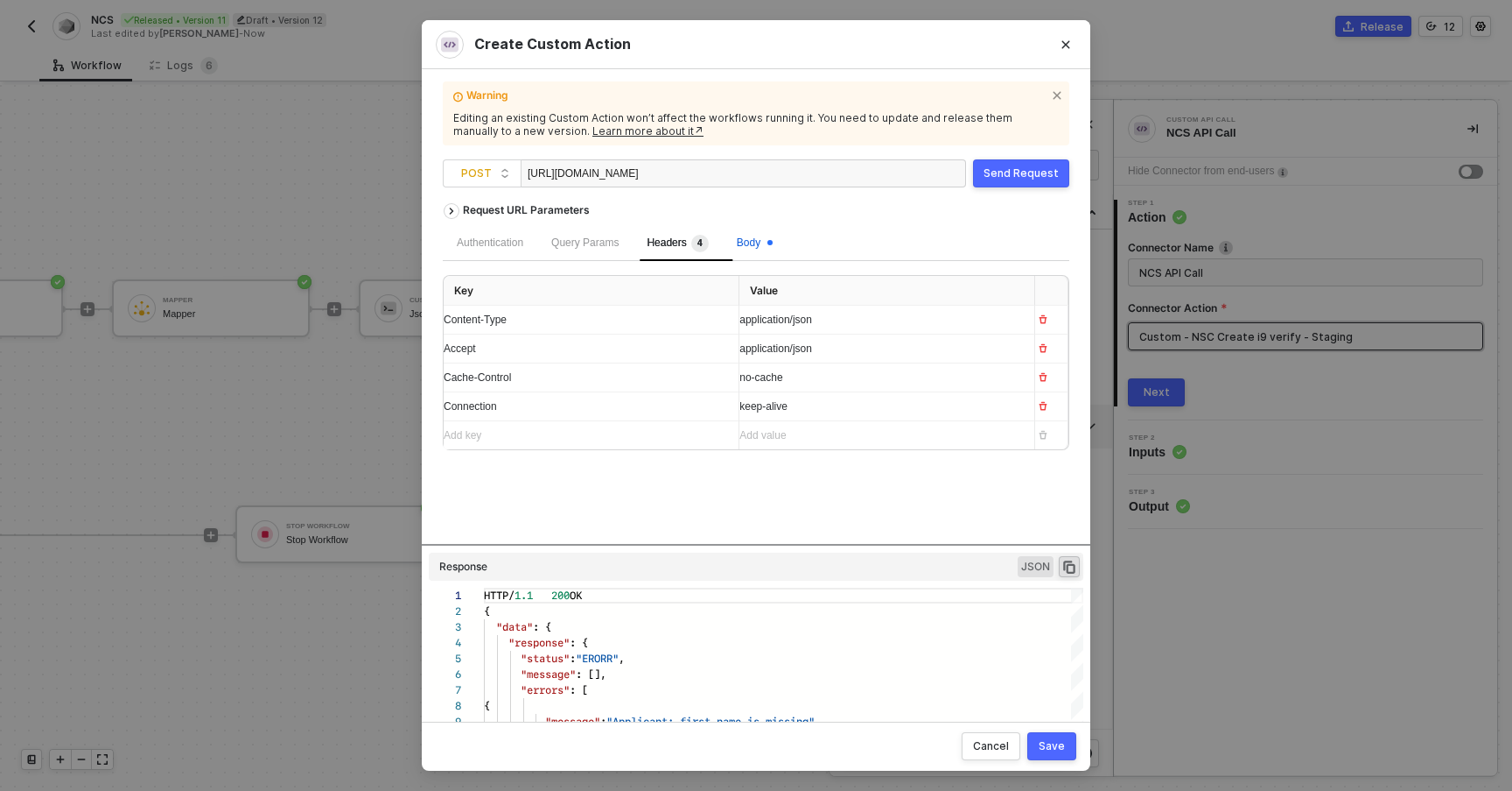
click at [755, 241] on span "Body" at bounding box center [755, 242] width 36 height 12
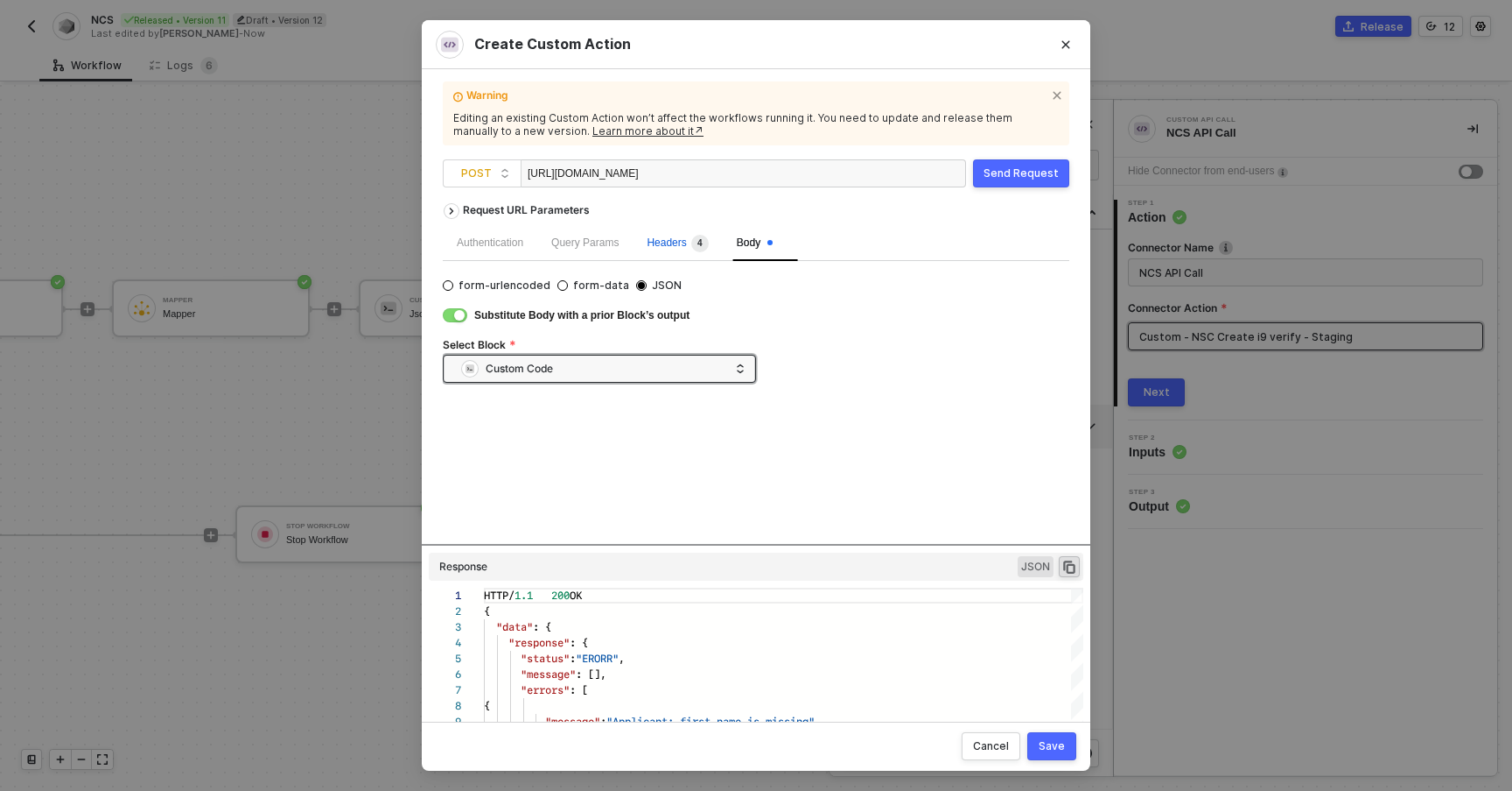
click at [685, 248] on span "Headers 4" at bounding box center [678, 242] width 62 height 12
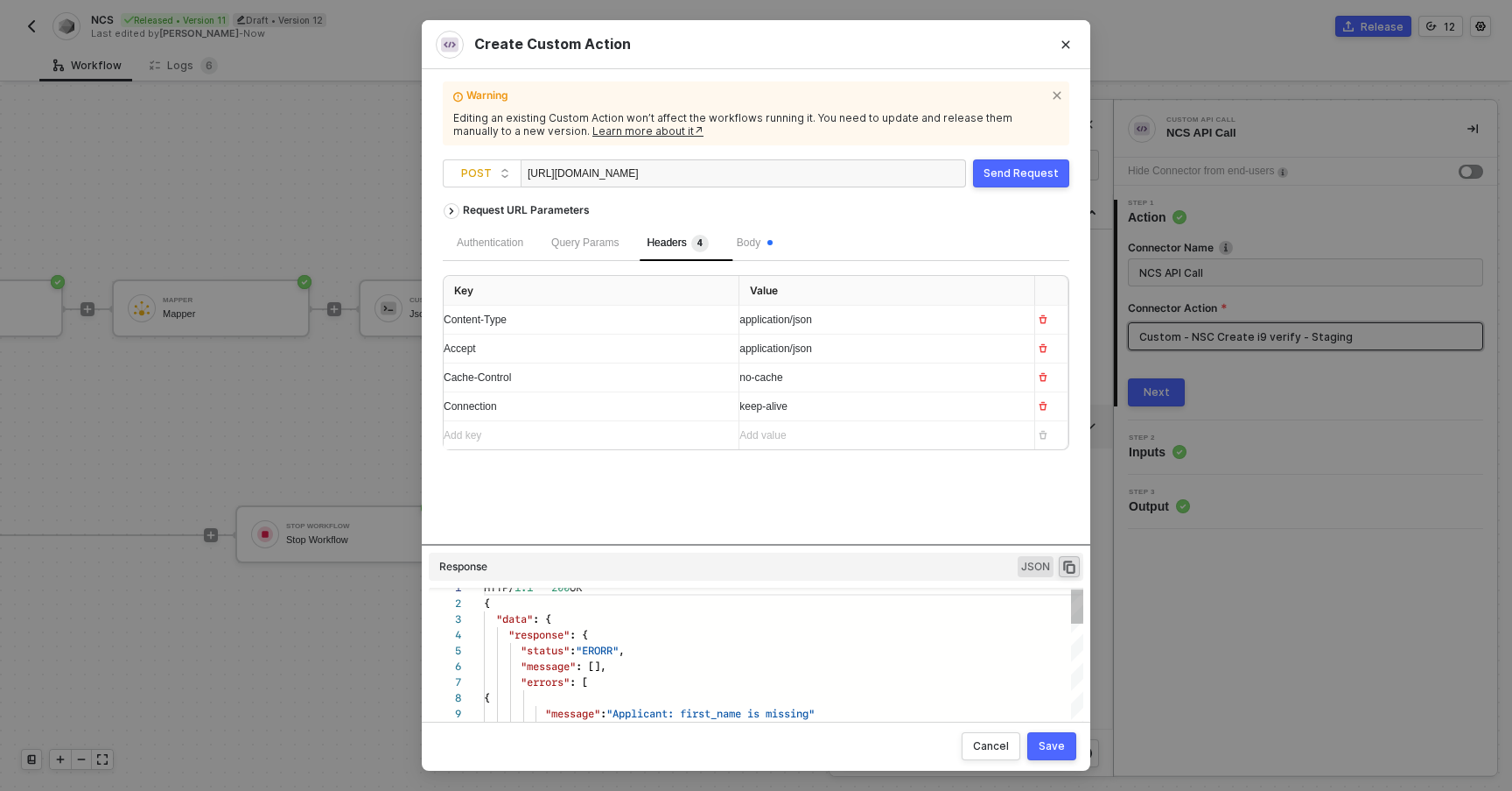
click at [300, 423] on div "Create Custom Action Warning Editing an existing Custom Action won’t affect the…" at bounding box center [756, 396] width 1512 height 791
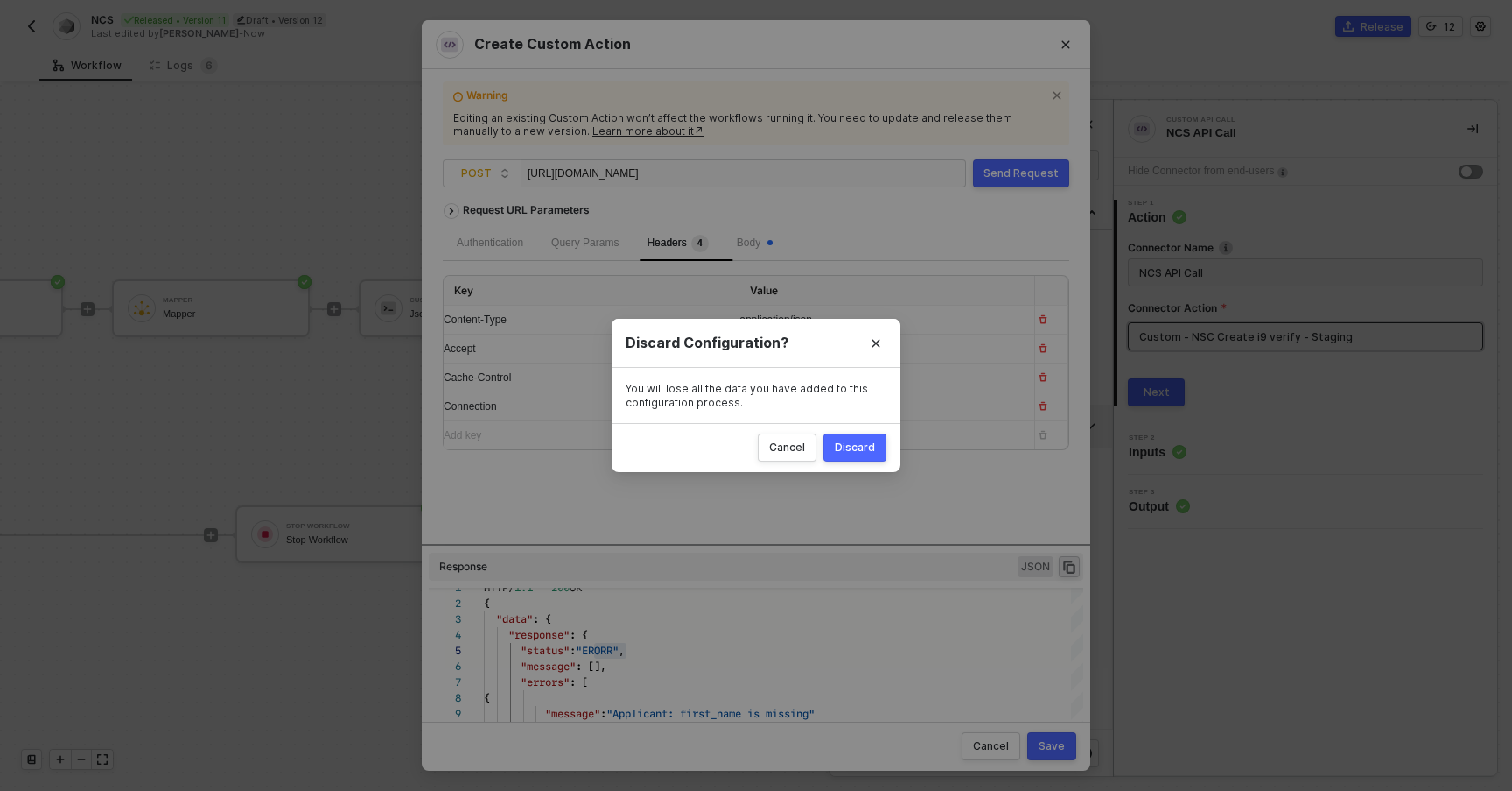
click at [849, 442] on div "Discard" at bounding box center [854, 447] width 40 height 14
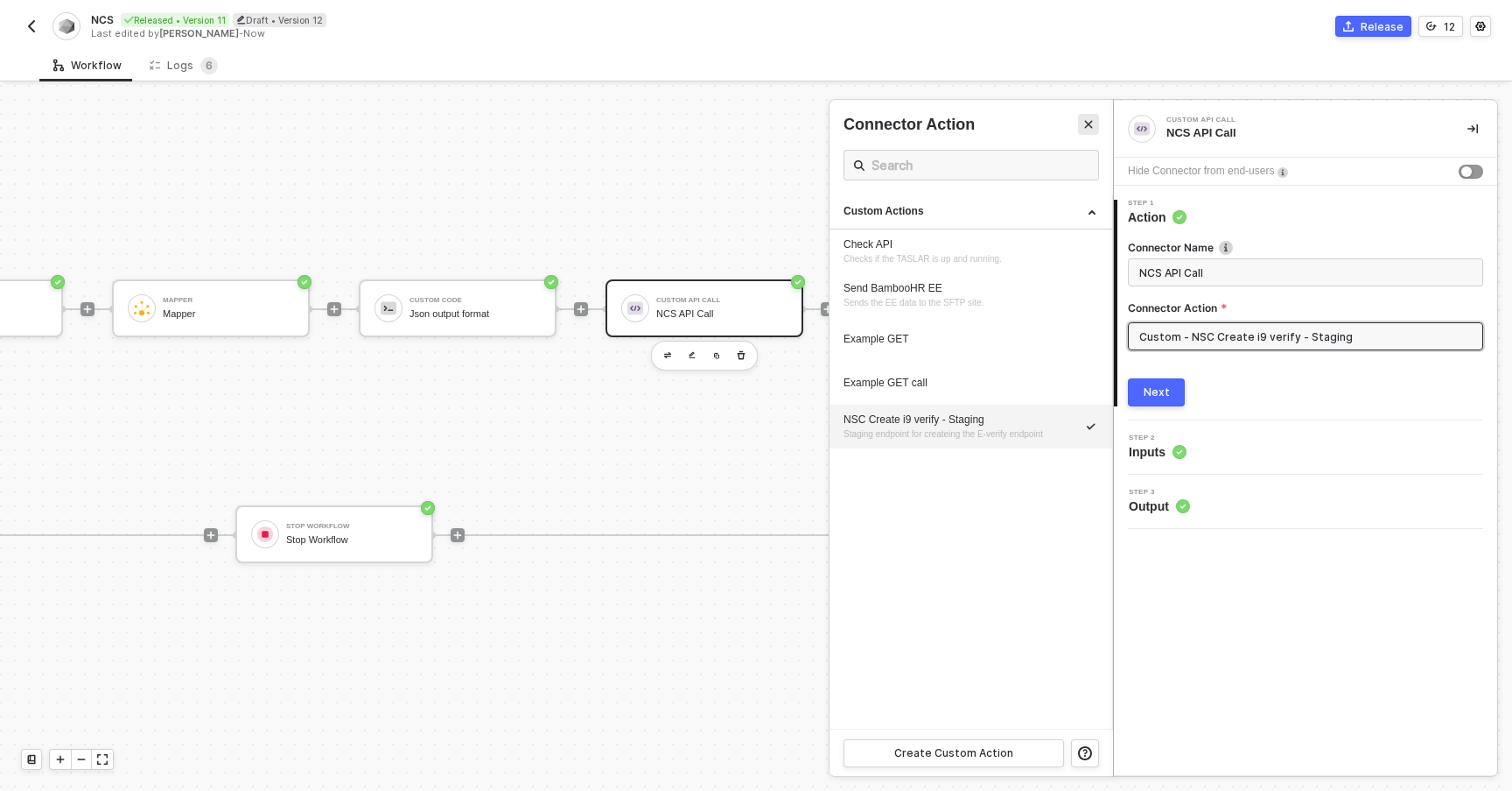
click at [1080, 125] on button "Close" at bounding box center [1089, 124] width 21 height 21
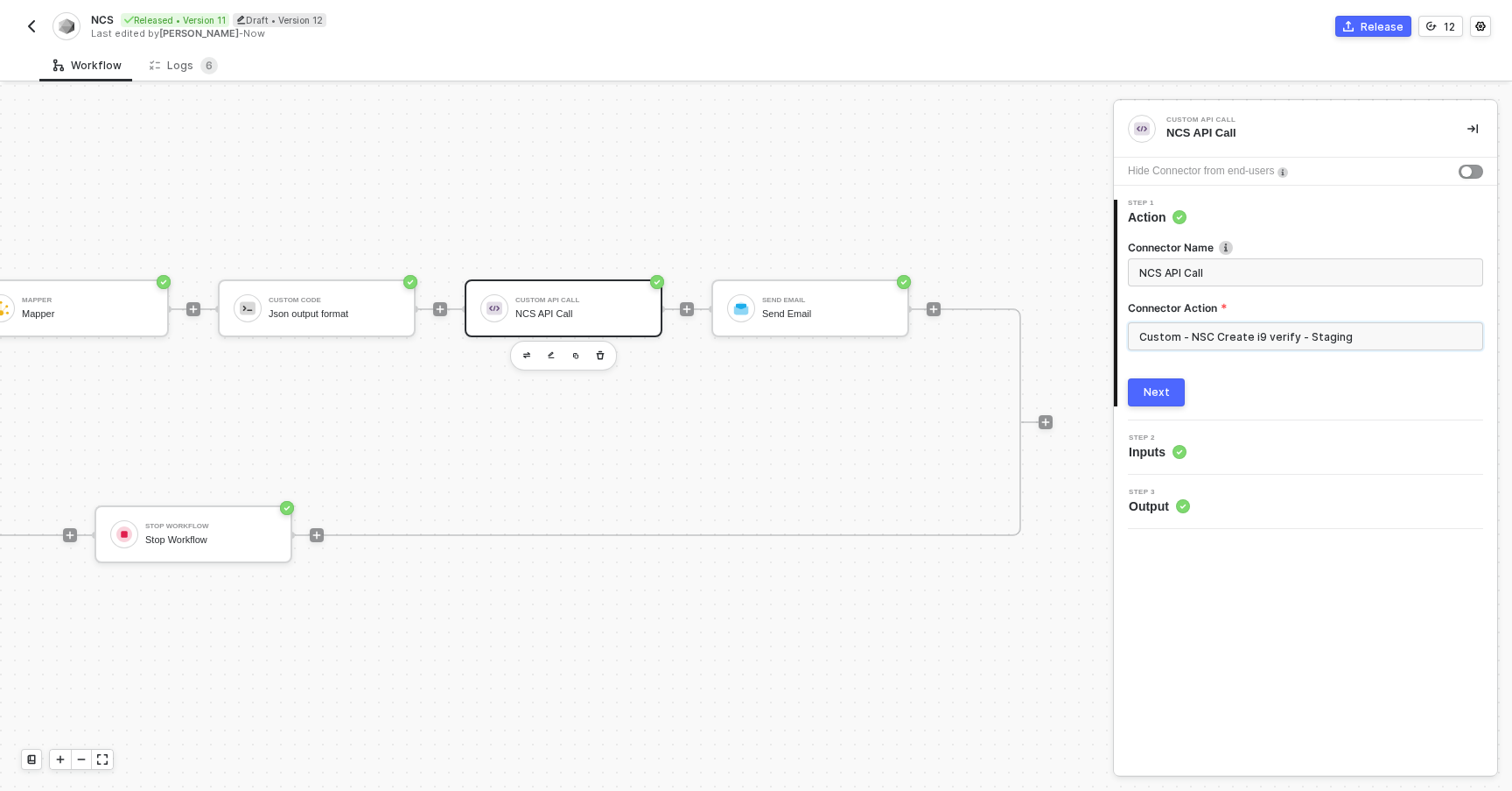
scroll to position [46, 1174]
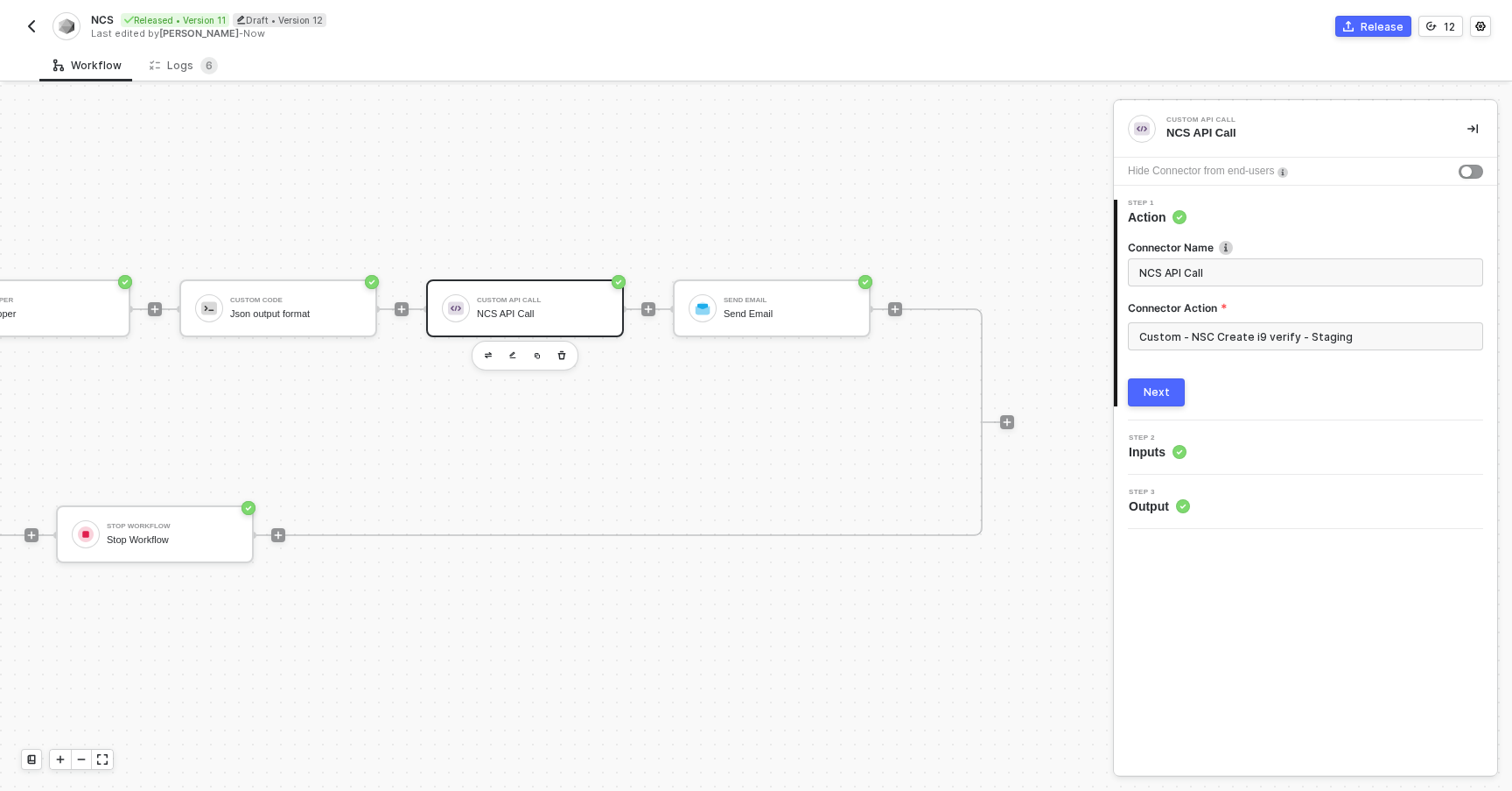
click at [649, 383] on div "TRUE Account Variables Get Account Variables Variable Set workflow vars Mapper …" at bounding box center [155, 423] width 1656 height 228
click at [174, 63] on div "Logs 6" at bounding box center [183, 65] width 68 height 18
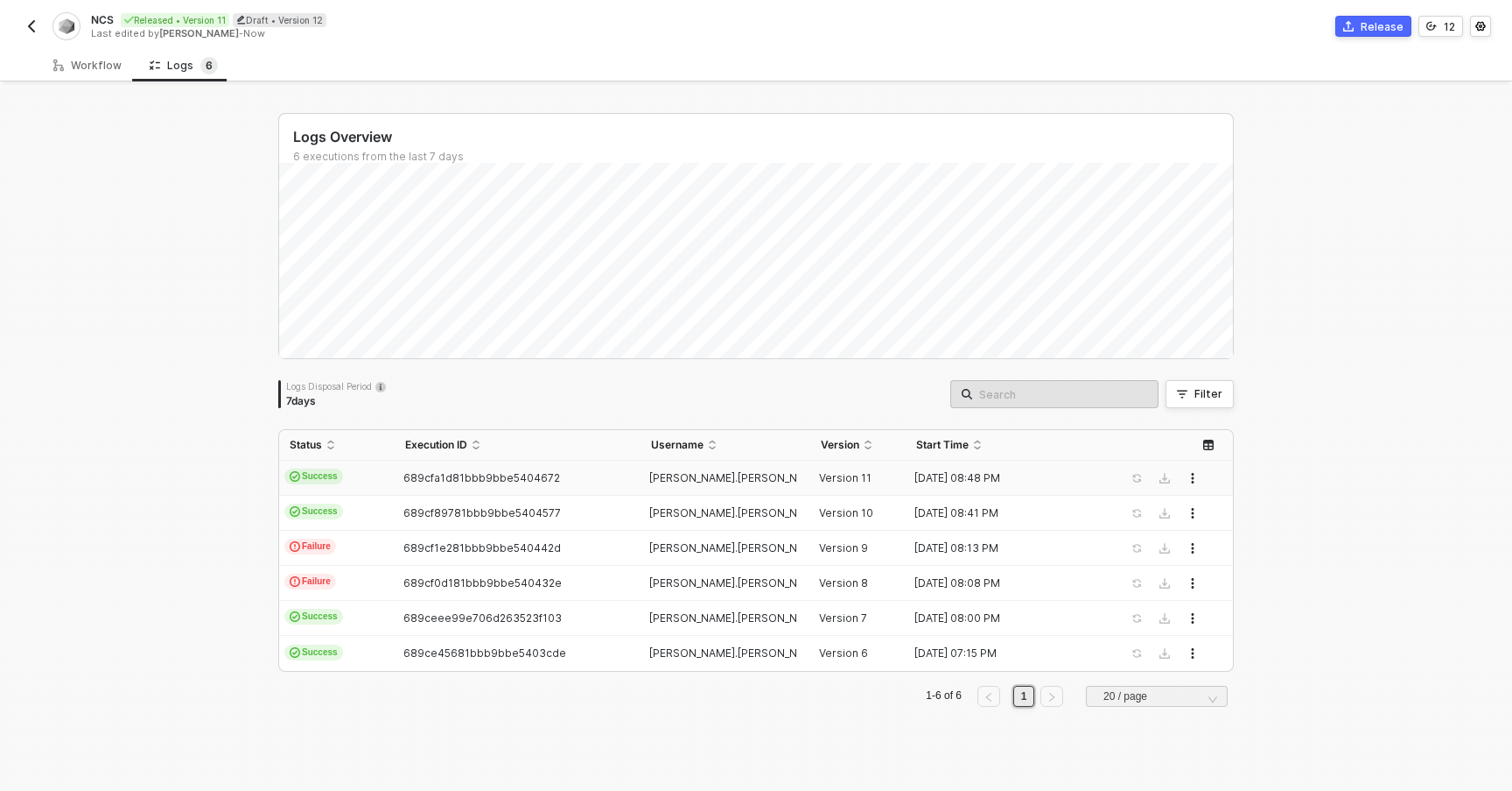
click at [321, 474] on span "Success" at bounding box center [313, 476] width 59 height 16
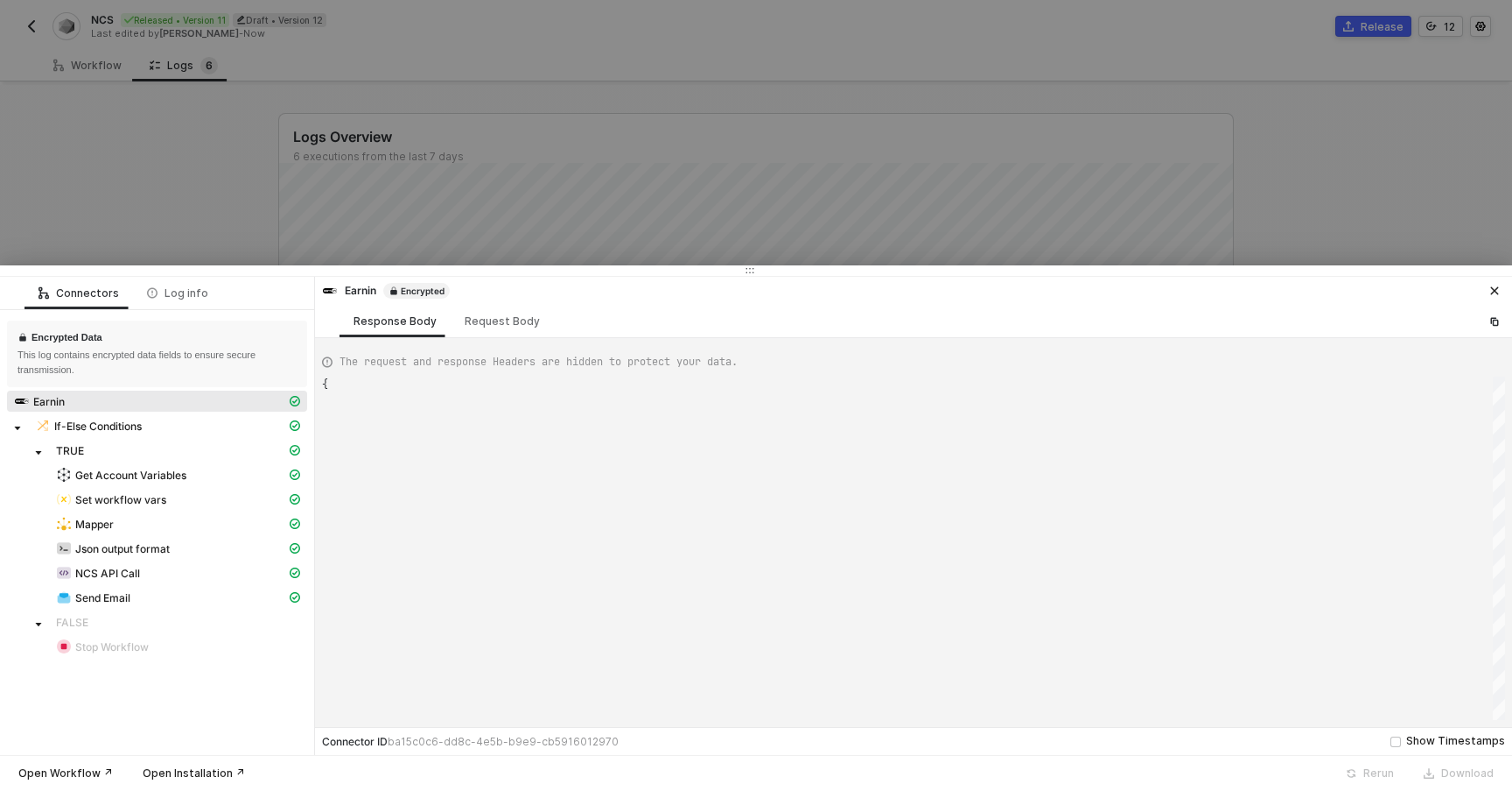
scroll to position [158, 0]
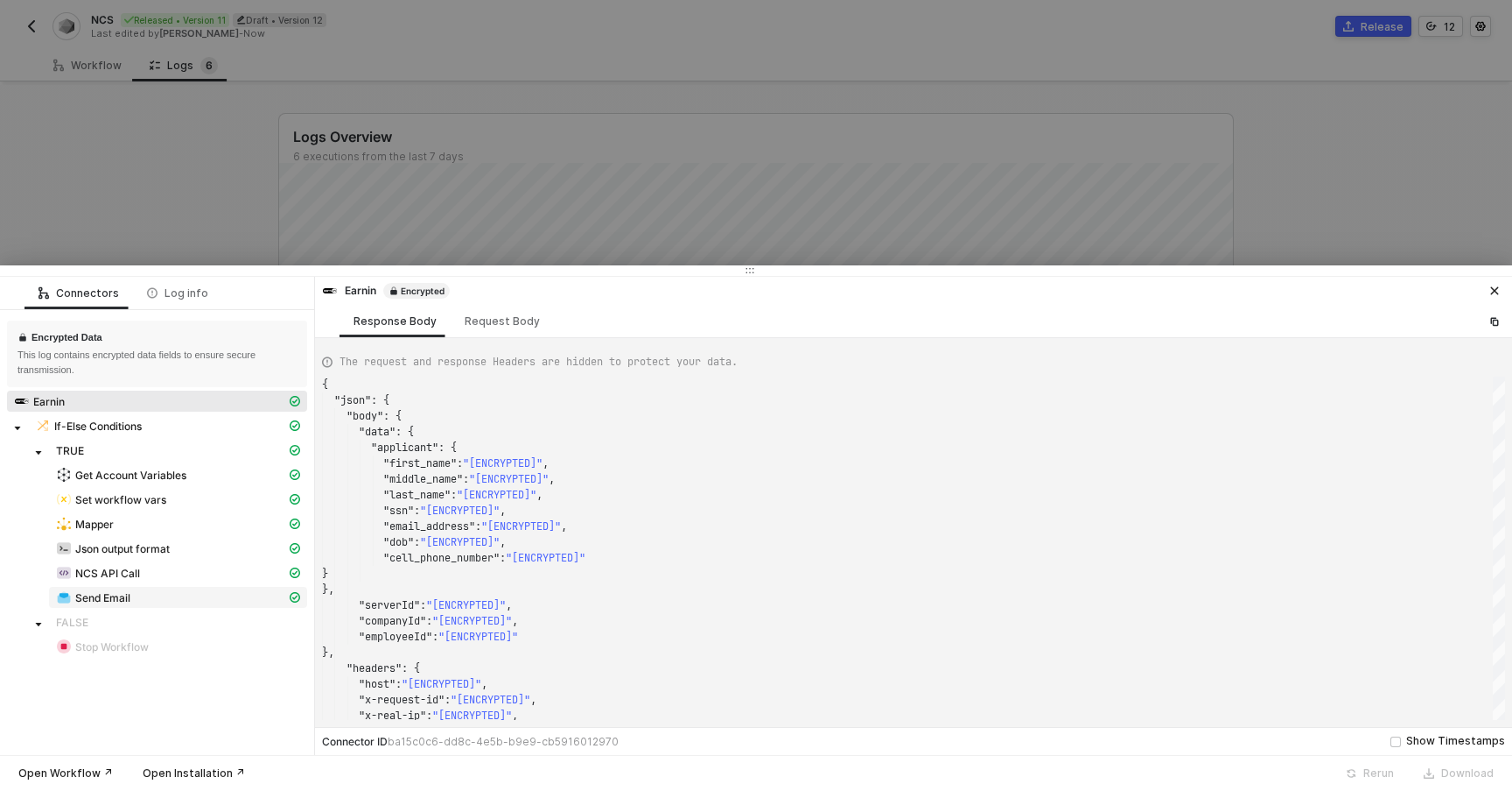
click at [169, 586] on span "Send Email" at bounding box center [178, 597] width 258 height 21
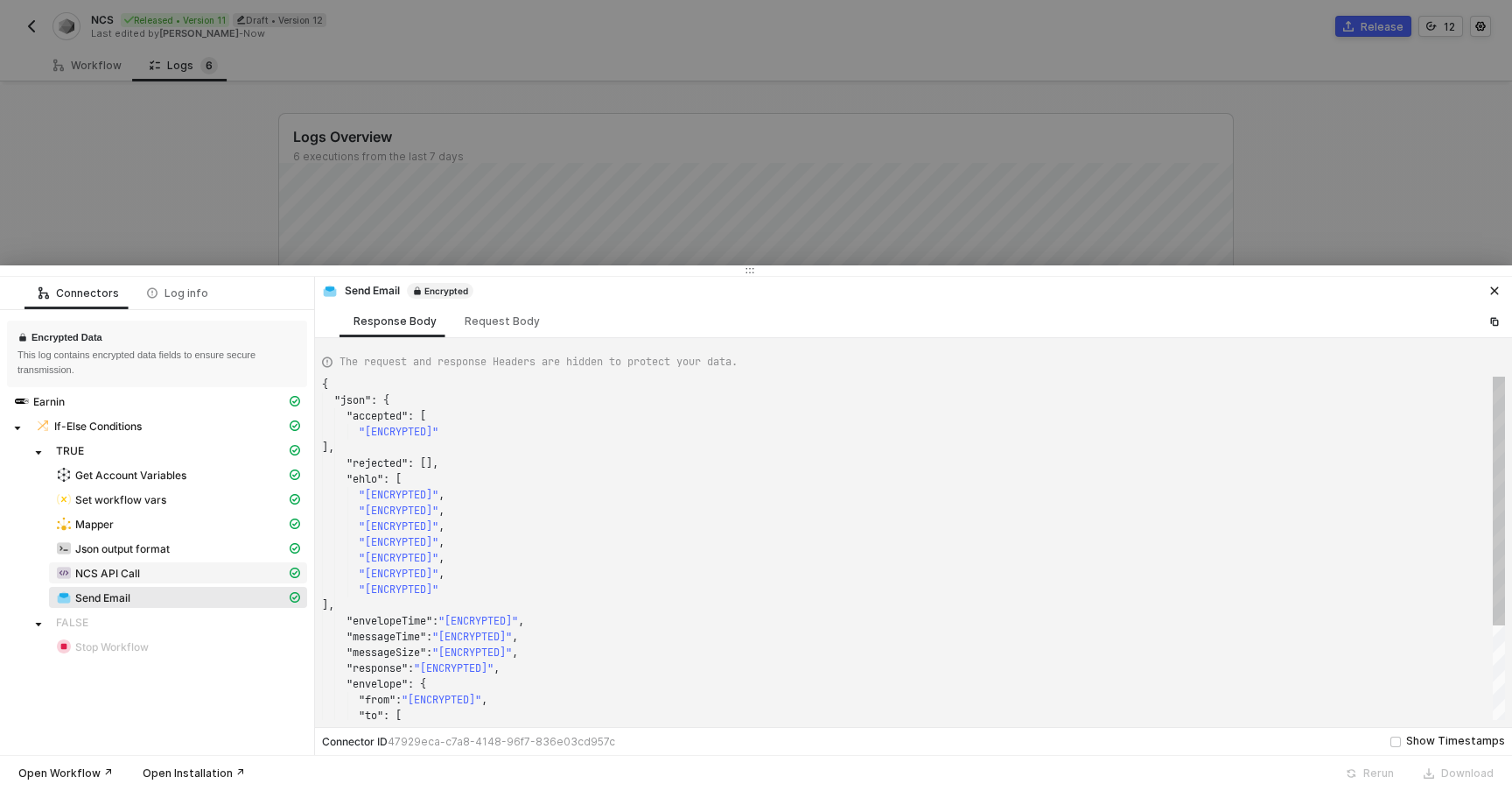
click at [164, 573] on div "NCS API Call" at bounding box center [171, 572] width 230 height 16
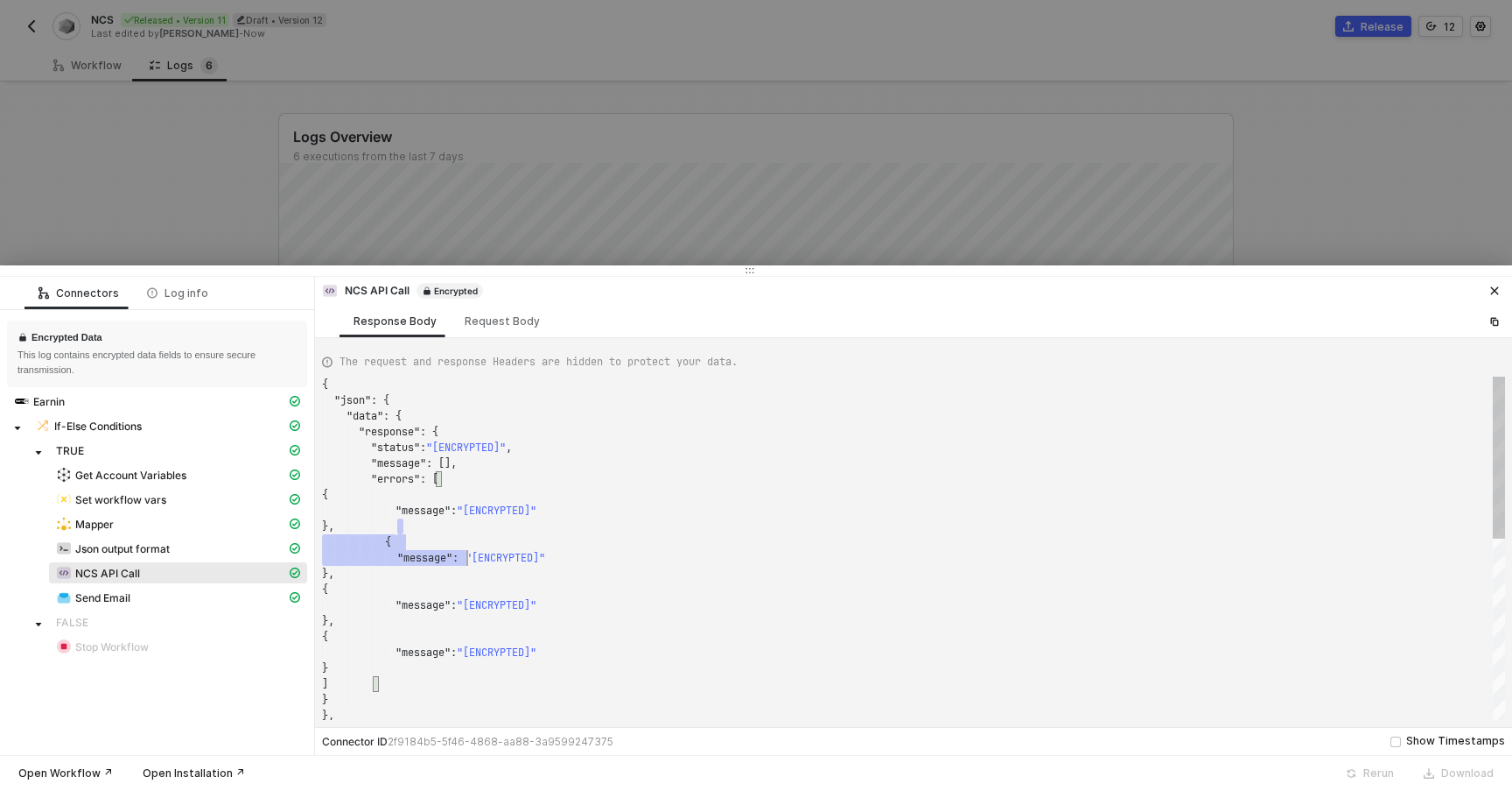
click at [564, 652] on div "{ "json" : { "data" : { "response" : { "status" : "[ENCRYPTED]" , "message" : […" at bounding box center [914, 739] width 1183 height 725
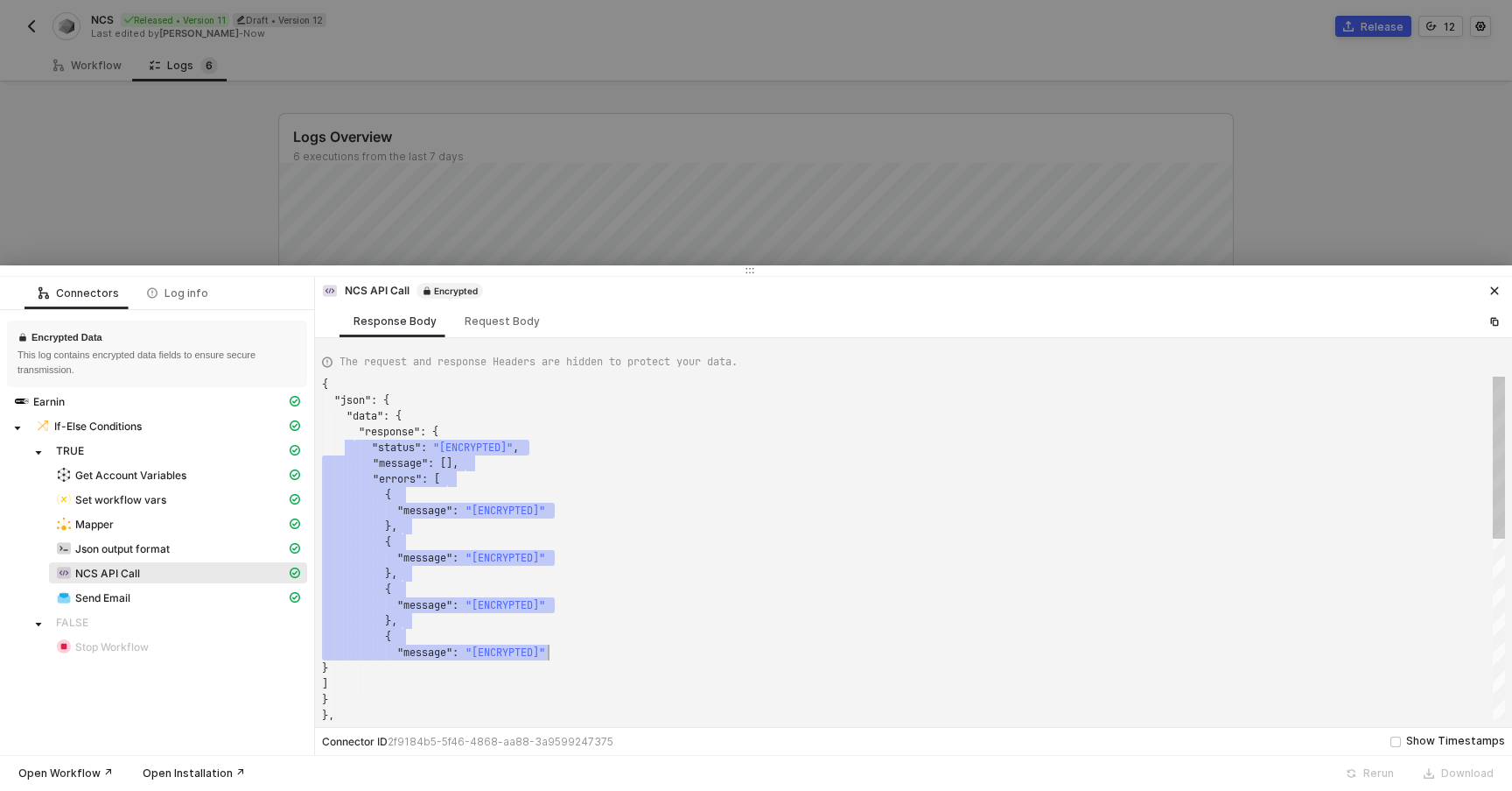
scroll to position [63, 57]
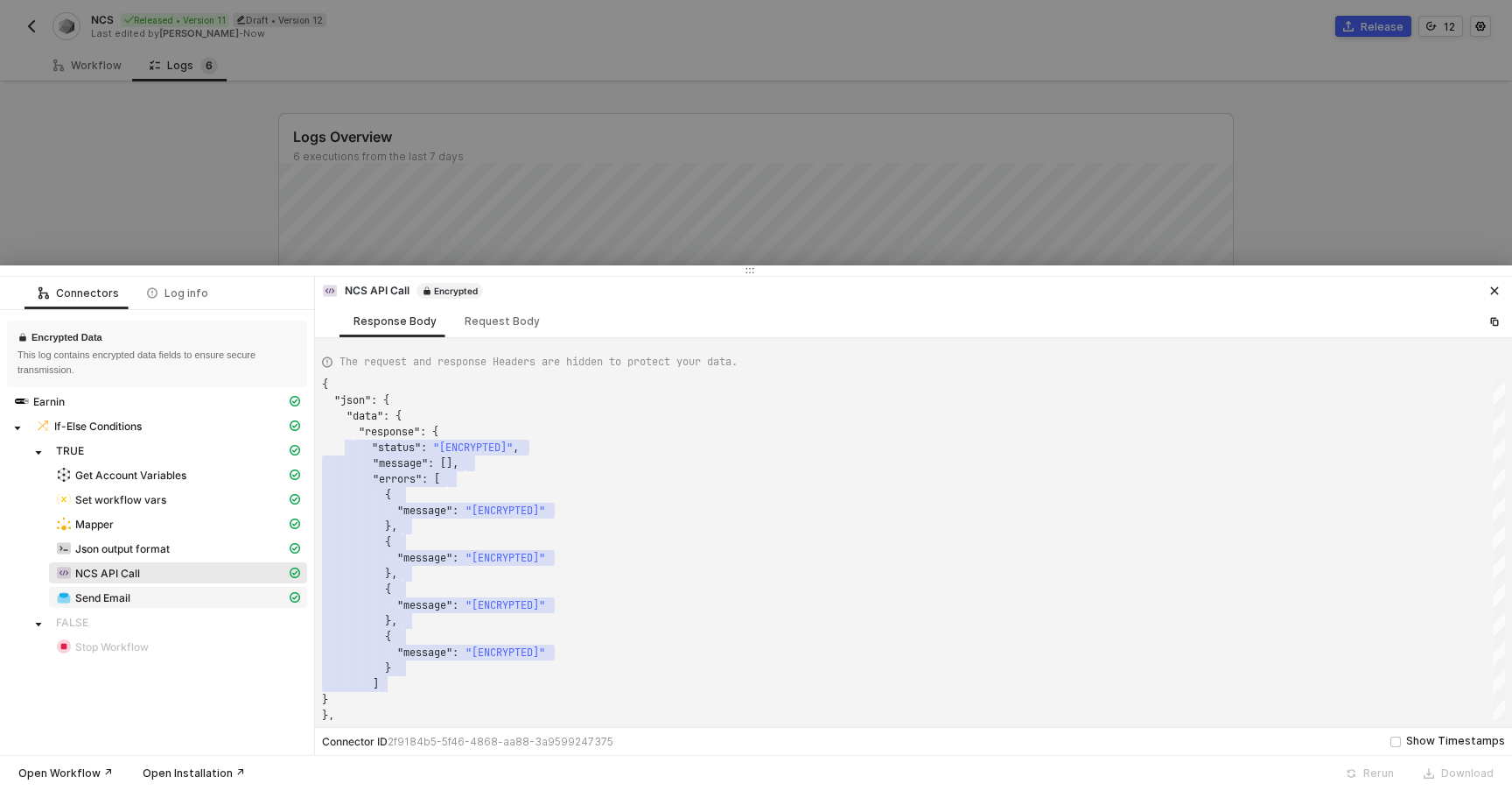
click at [165, 597] on div "Send Email" at bounding box center [171, 597] width 230 height 16
type textarea "{ "json": { "accepted": [ "[ENCRYPTED]" ], "rejected": [], "ehlo": [ "[ENCRYPTE…"
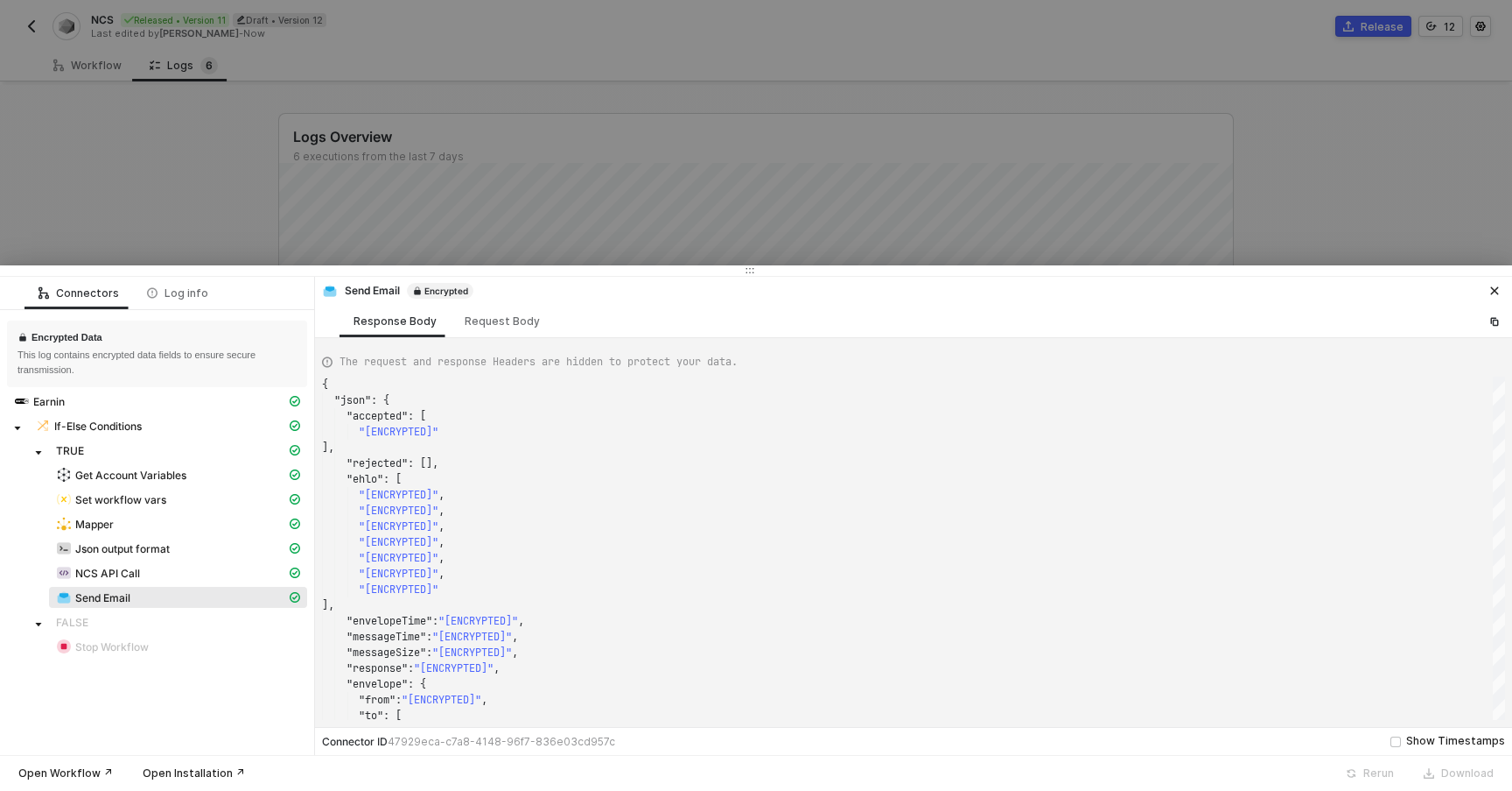
click at [178, 227] on div at bounding box center [756, 396] width 1512 height 791
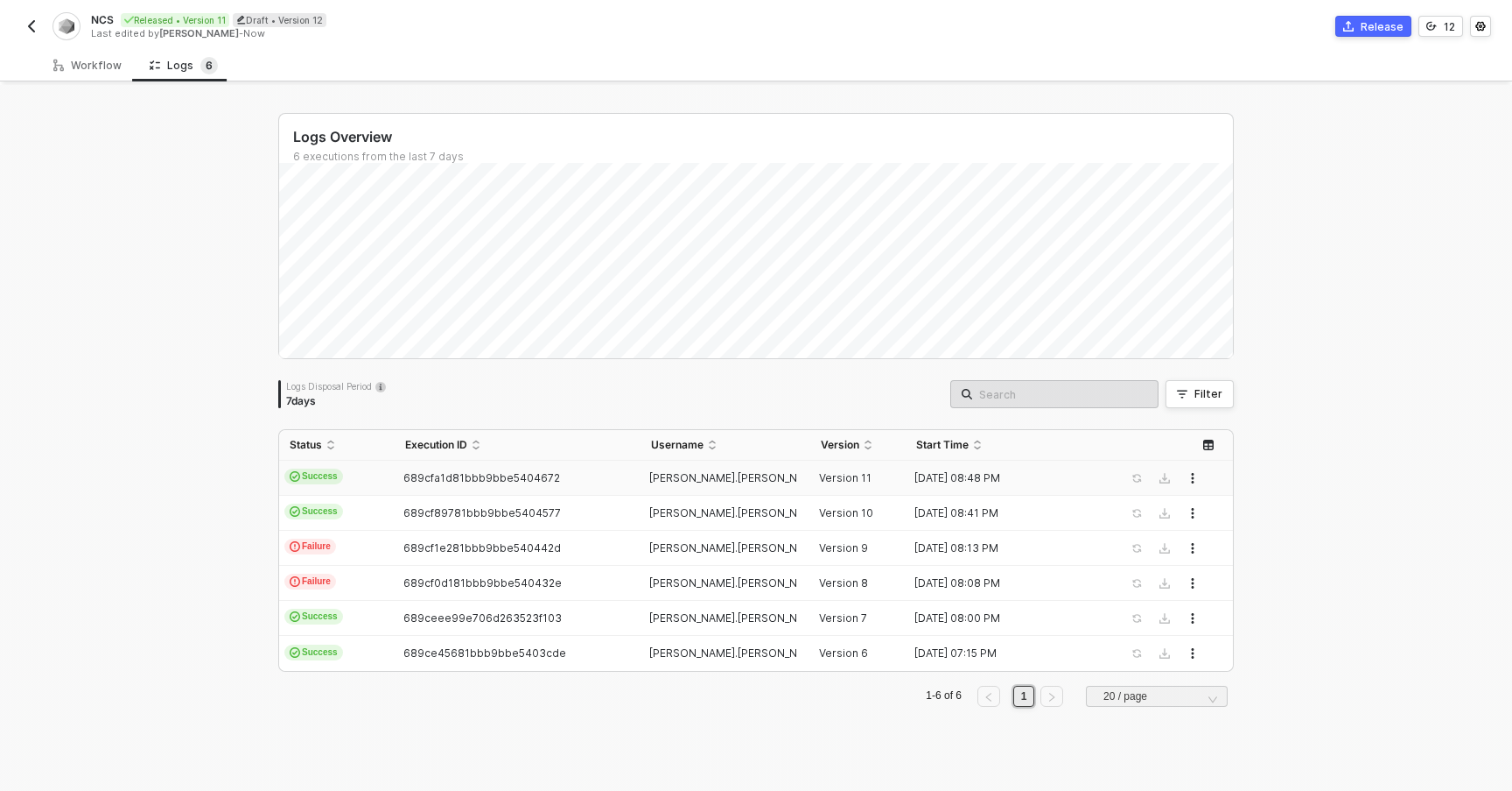
click at [299, 475] on span "Success" at bounding box center [313, 476] width 59 height 16
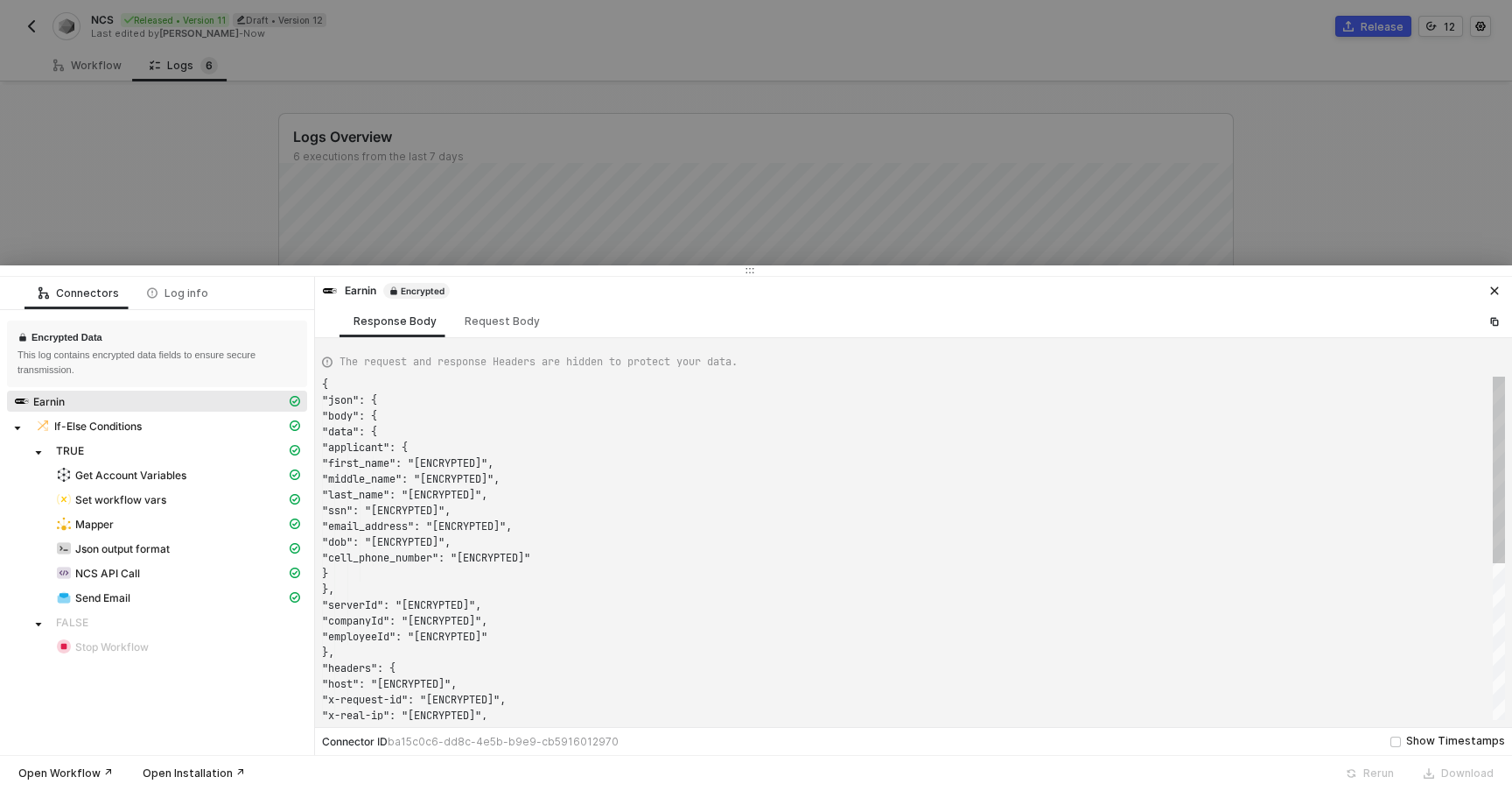
scroll to position [158, 0]
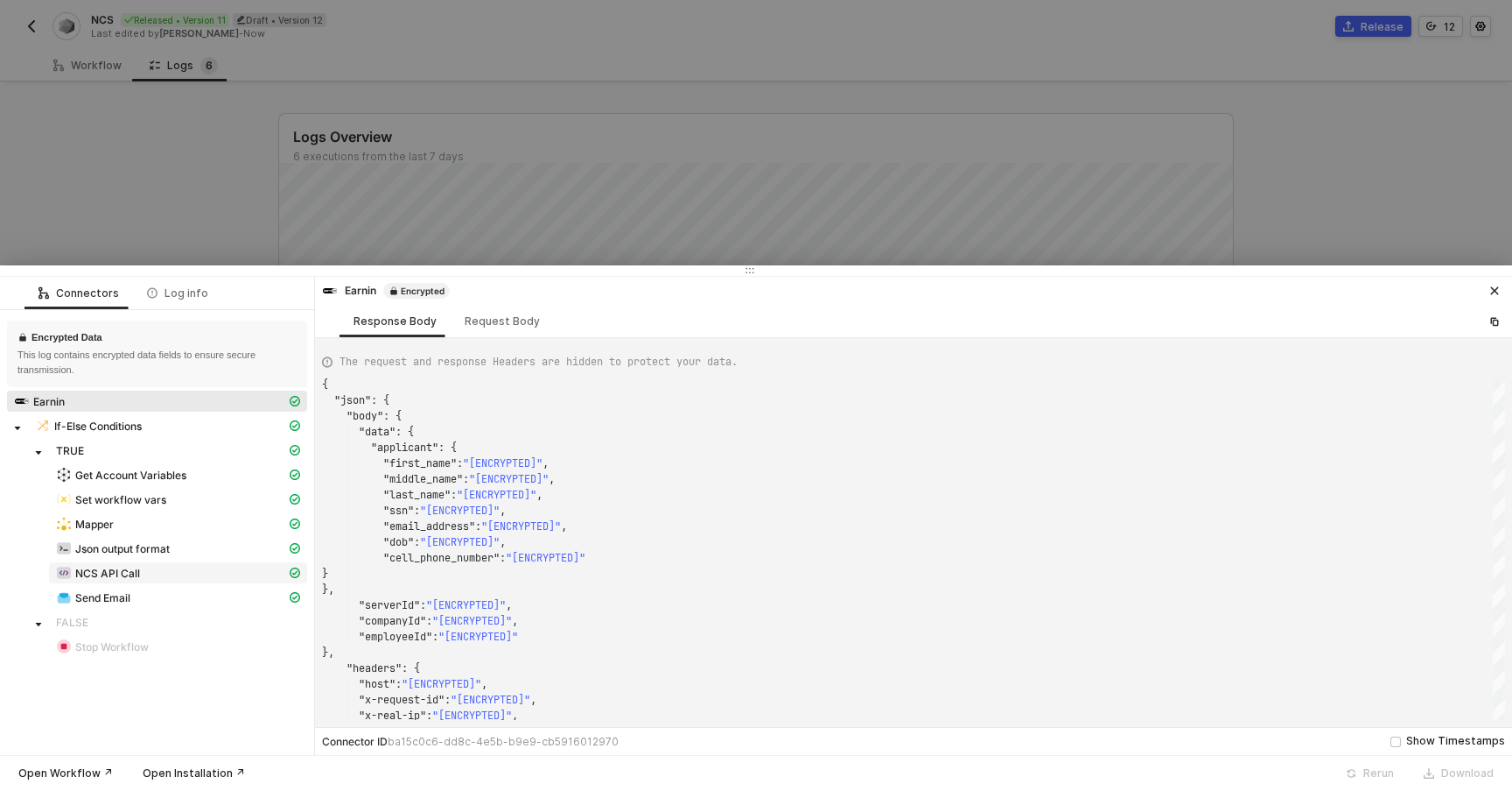
click at [140, 582] on span "NCS API Call" at bounding box center [178, 572] width 258 height 21
type textarea "{ "json": { "data": { "response": { "status": "[ENCRYPTED]", "message": [], "er…"
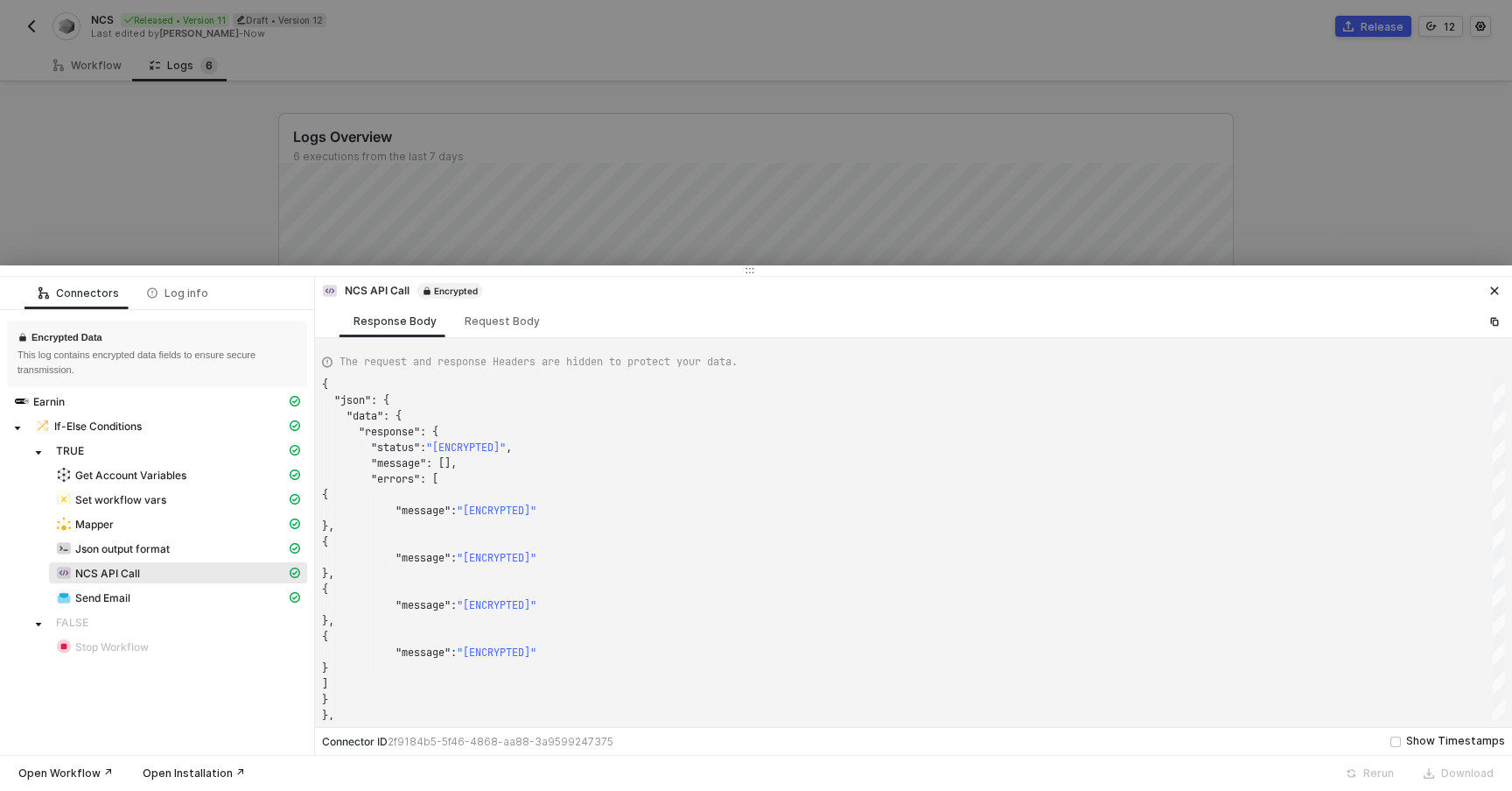
click at [209, 203] on div at bounding box center [756, 396] width 1512 height 791
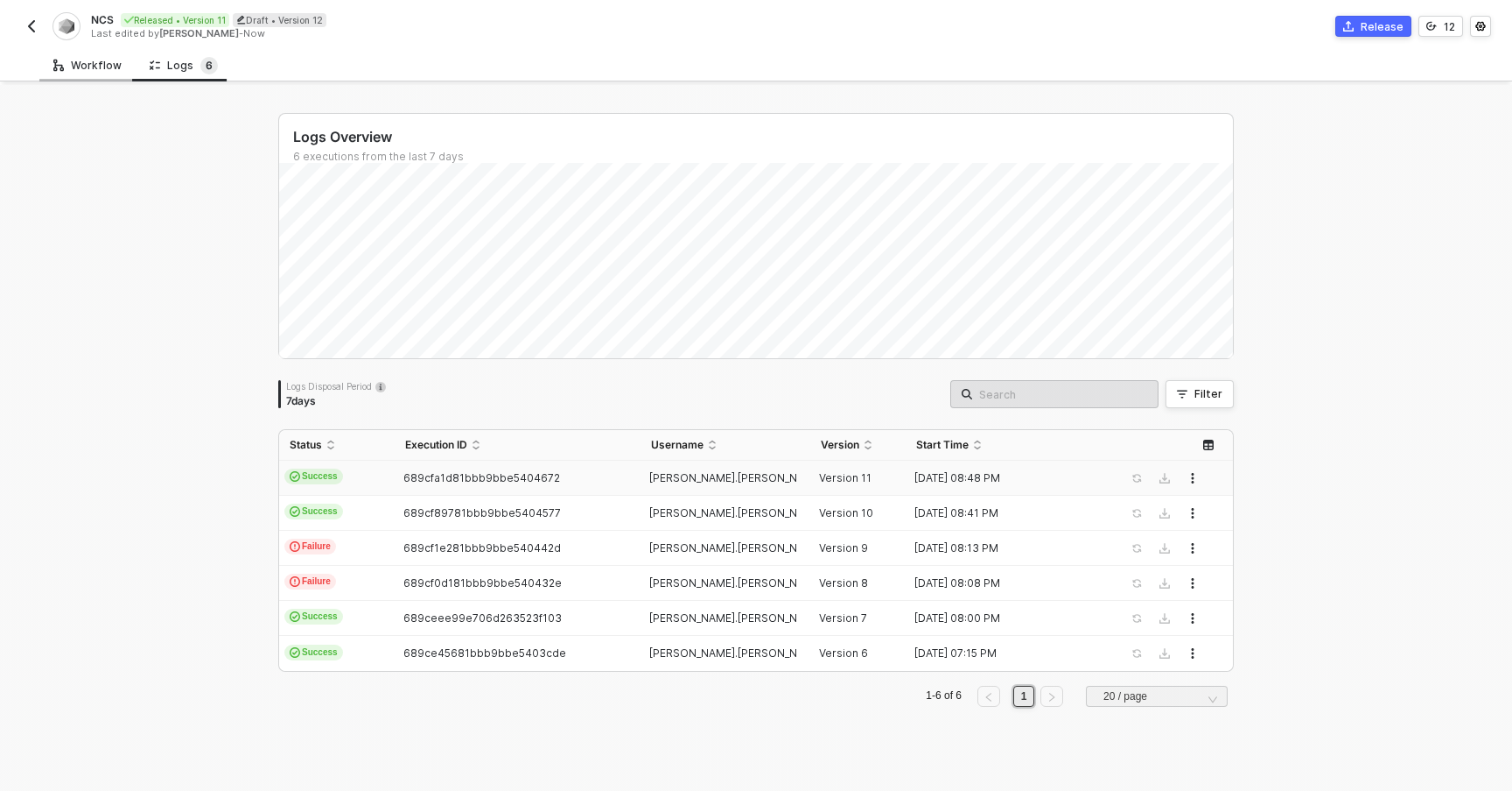
click at [71, 68] on div "Workflow" at bounding box center [87, 65] width 68 height 14
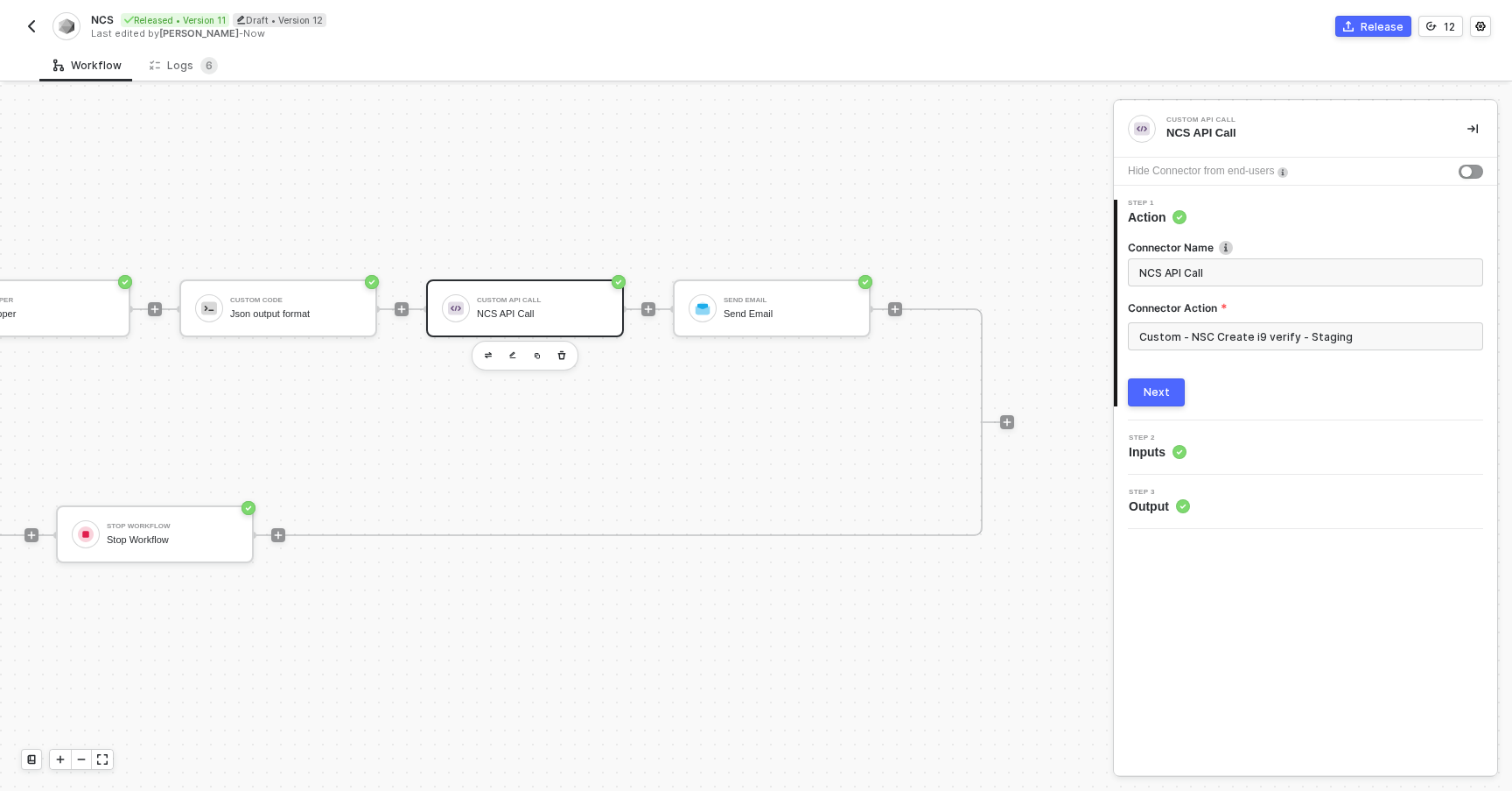
click at [539, 296] on div "Custom API Call" at bounding box center [542, 299] width 131 height 7
click at [712, 439] on div "TRUE Account Variables Get Account Variables Variable Set workflow vars Mapper …" at bounding box center [155, 423] width 1656 height 228
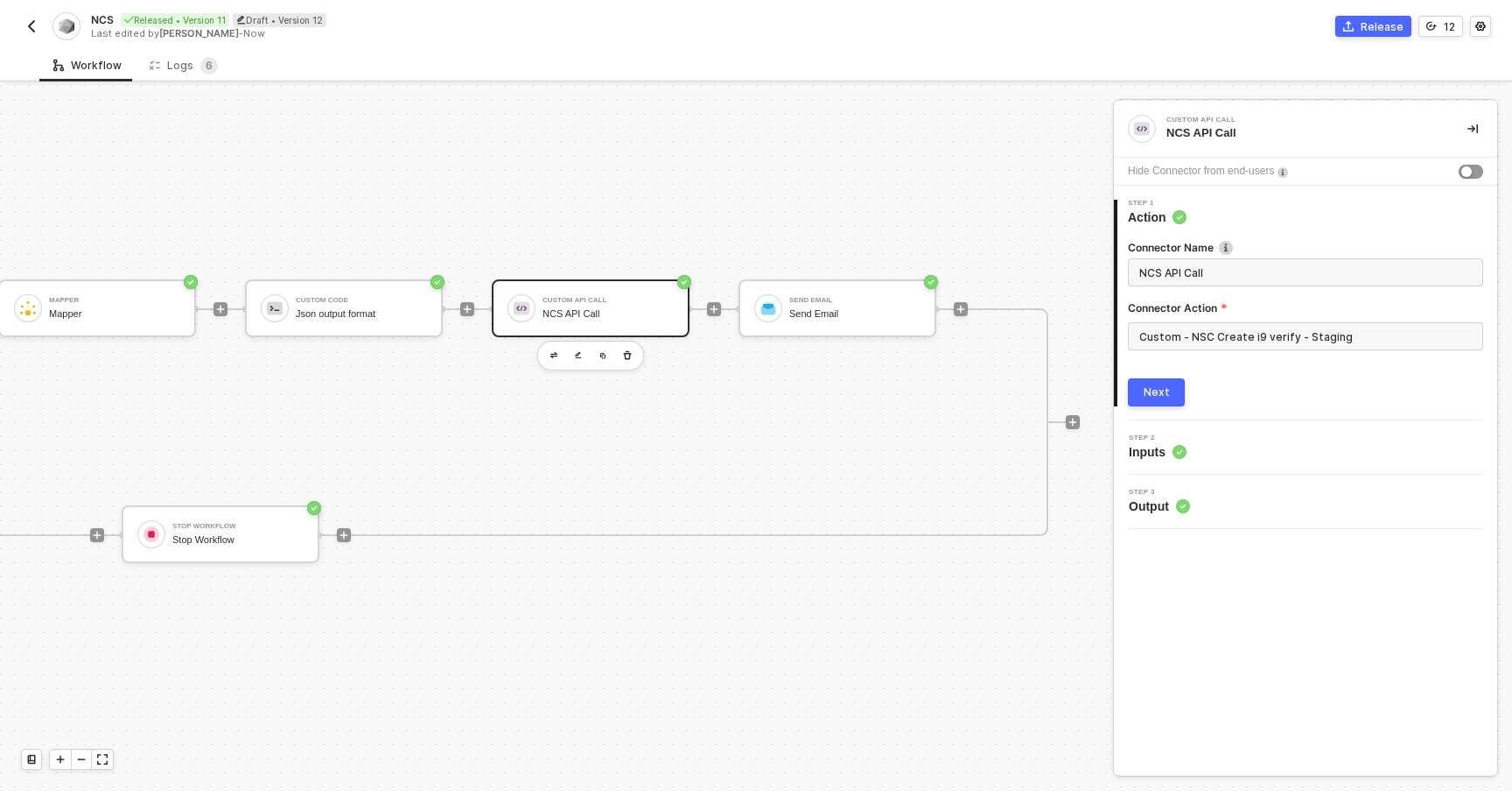
scroll to position [46, 1103]
click at [583, 309] on div "NCS API Call" at bounding box center [613, 314] width 131 height 11
click at [193, 69] on div "Logs 6" at bounding box center [183, 65] width 68 height 18
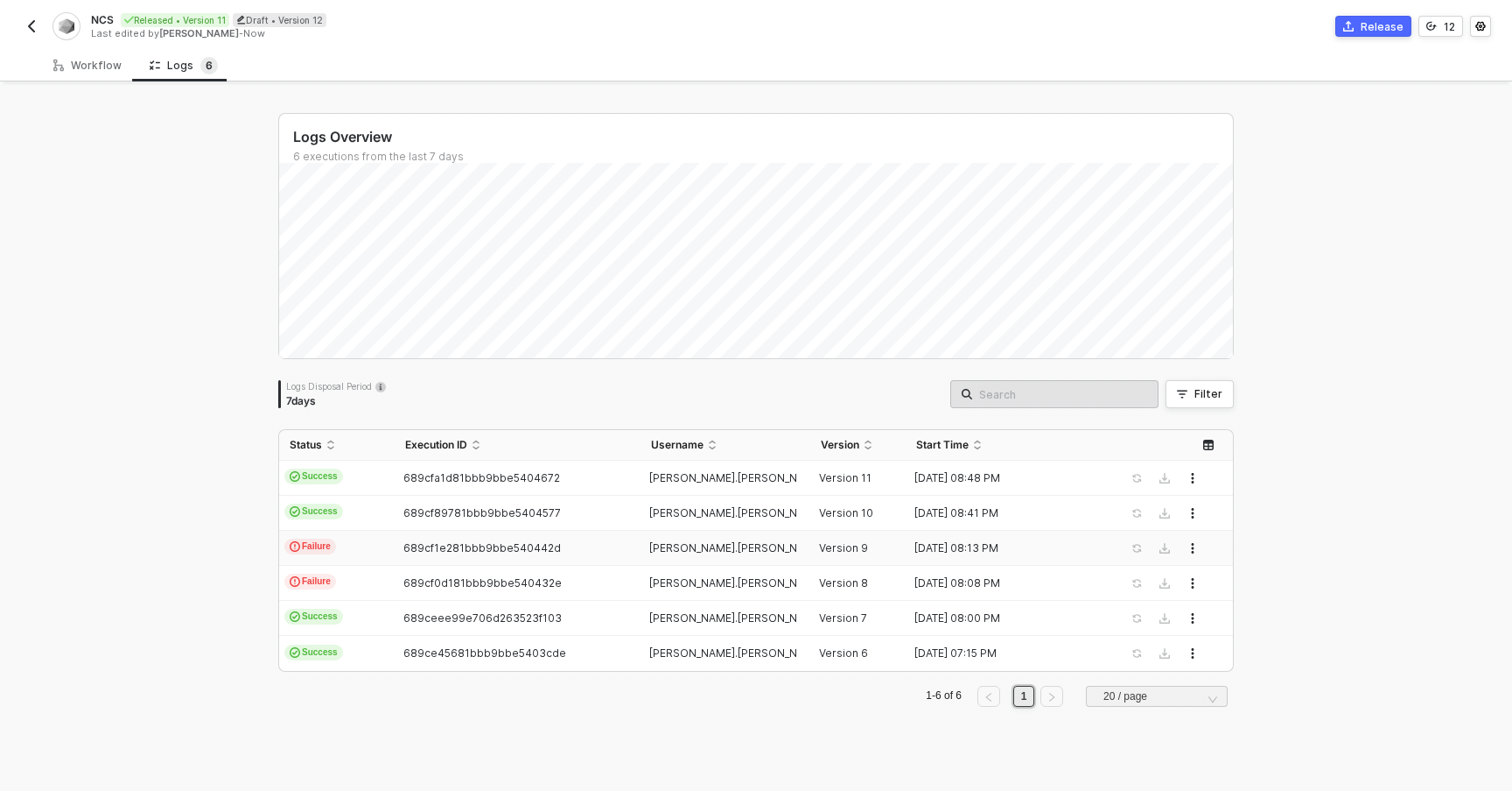
click at [370, 549] on td "Failure" at bounding box center [337, 548] width 116 height 35
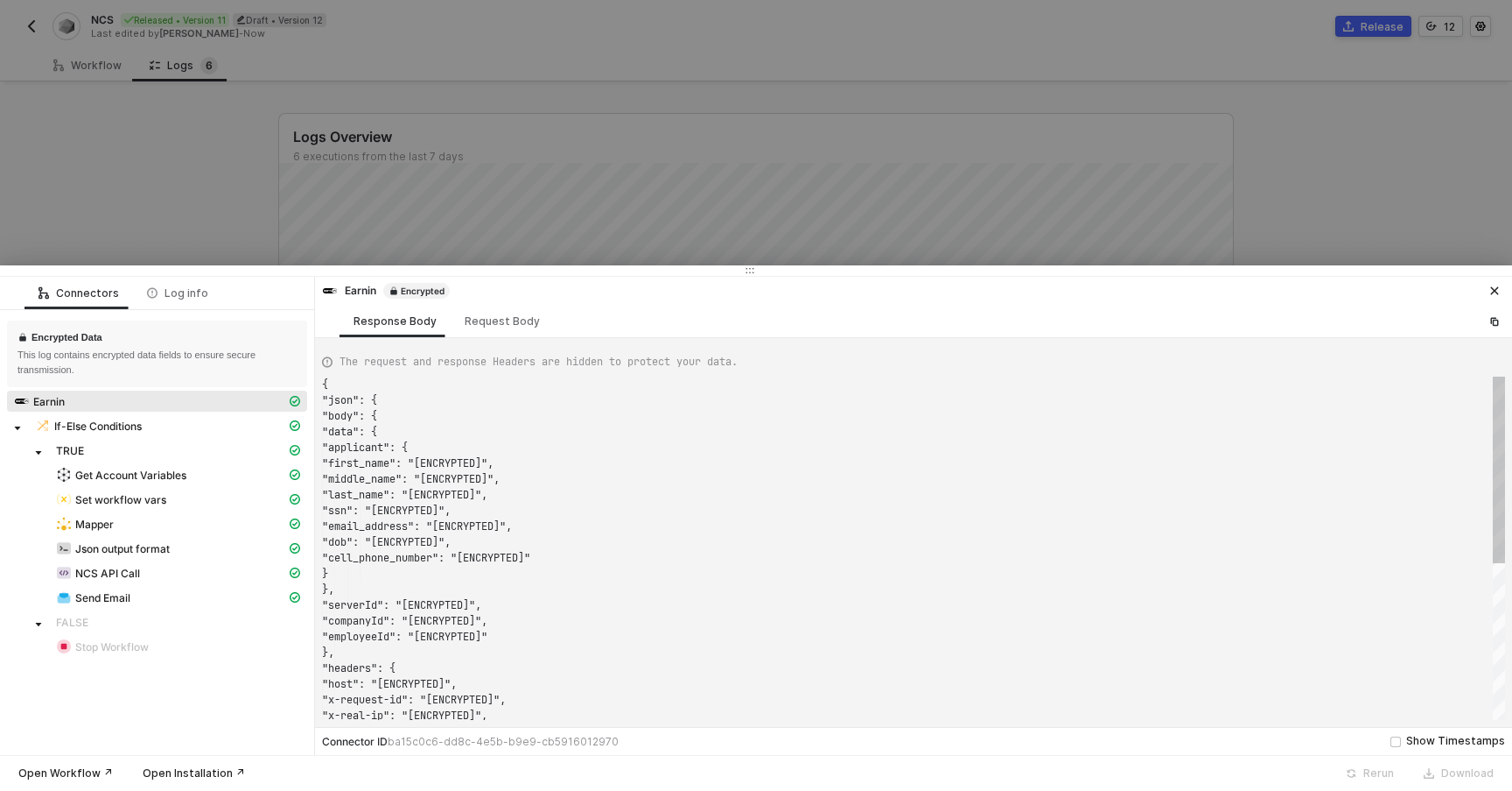
scroll to position [158, 0]
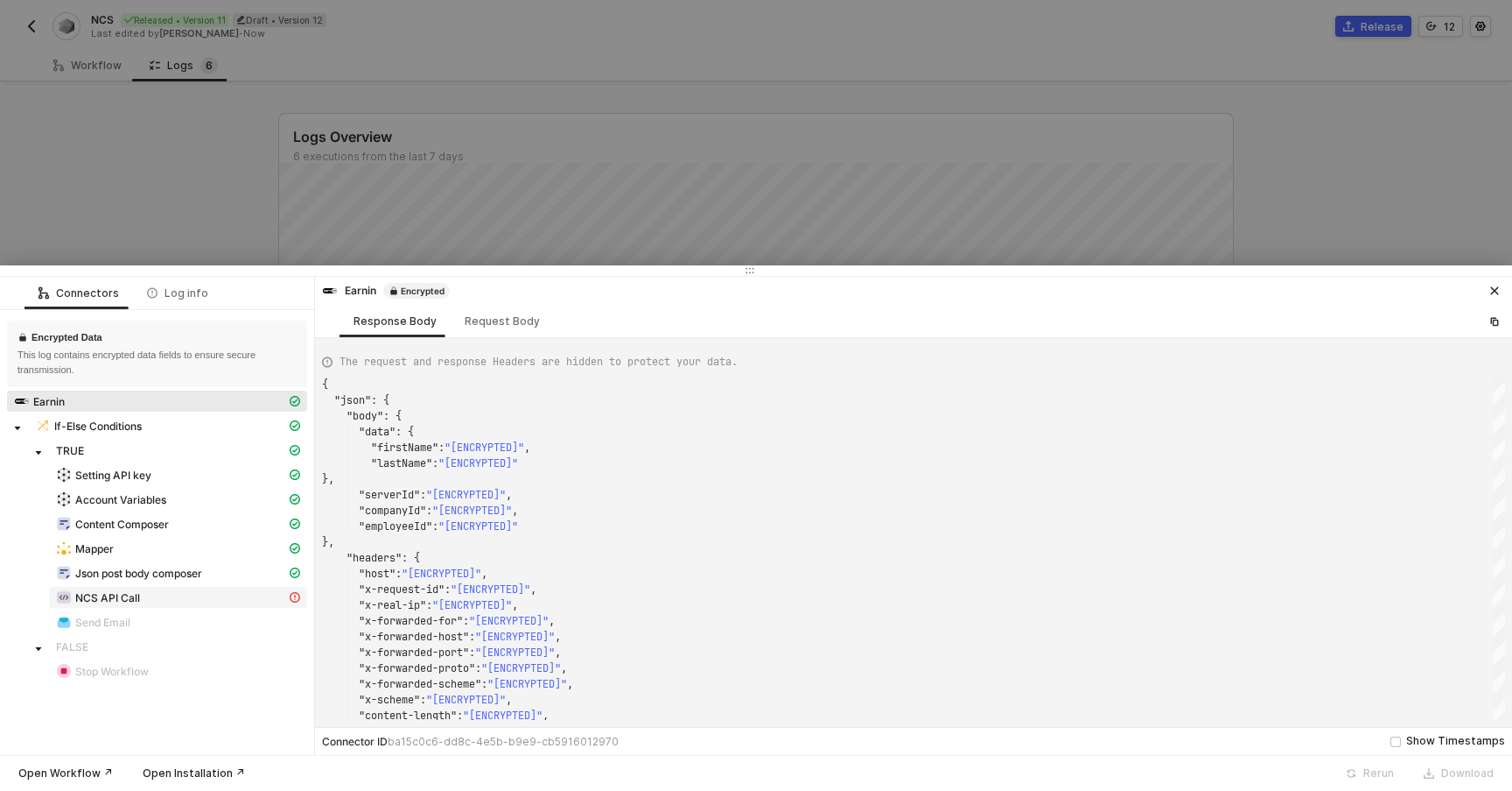
click at [179, 601] on div "NCS API Call" at bounding box center [171, 597] width 230 height 16
type textarea "{ "message": "[ENCRYPTED]" }"
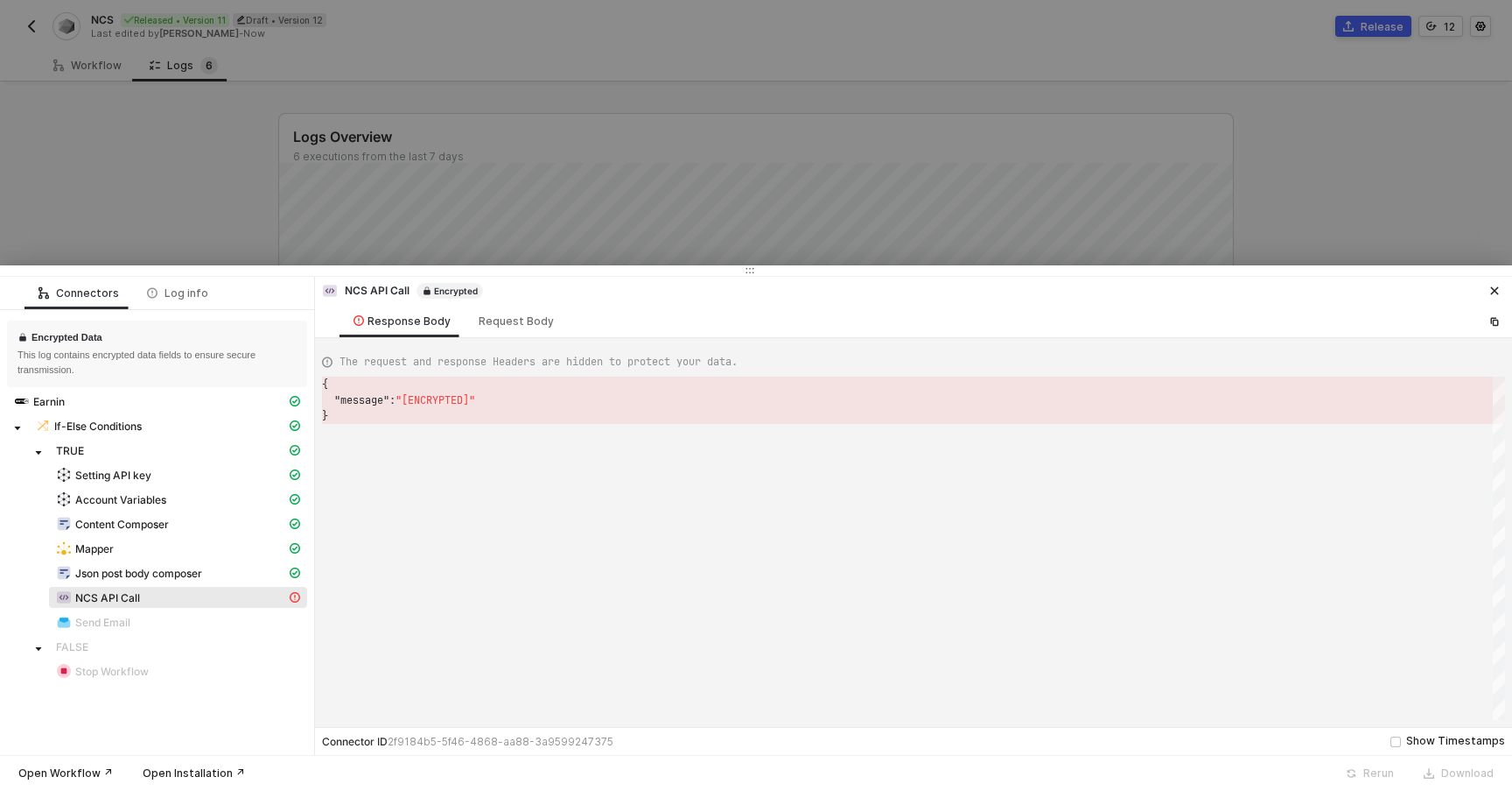
scroll to position [32, 0]
click at [445, 398] on span ""[ENCRYPTED]"" at bounding box center [435, 400] width 79 height 14
